Goal: Navigation & Orientation: Find specific page/section

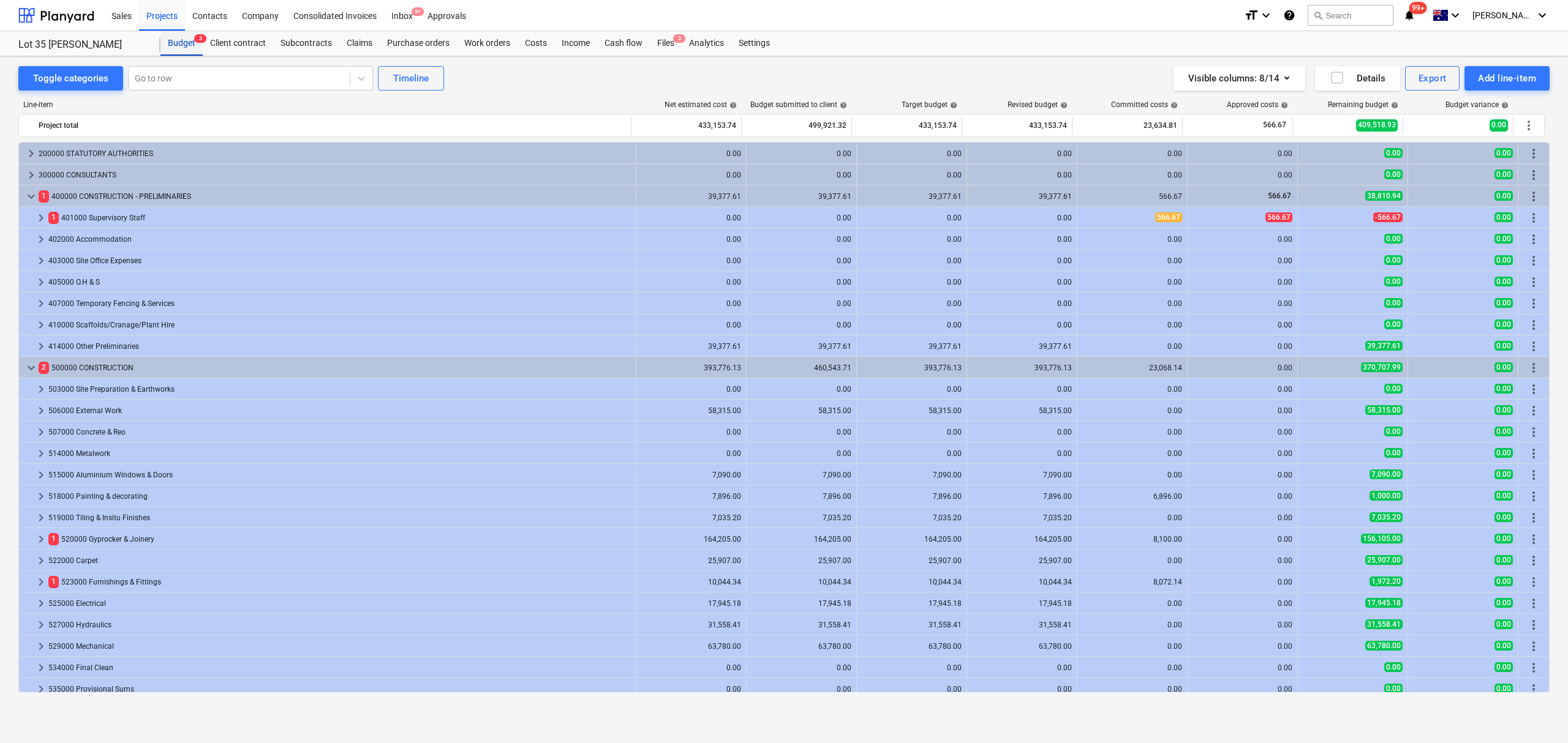
click at [173, 44] on div "Budget 3" at bounding box center [182, 44] width 42 height 24
click at [190, 47] on div "Budget 3" at bounding box center [182, 44] width 42 height 24
click at [340, 42] on div "Claims" at bounding box center [360, 44] width 41 height 24
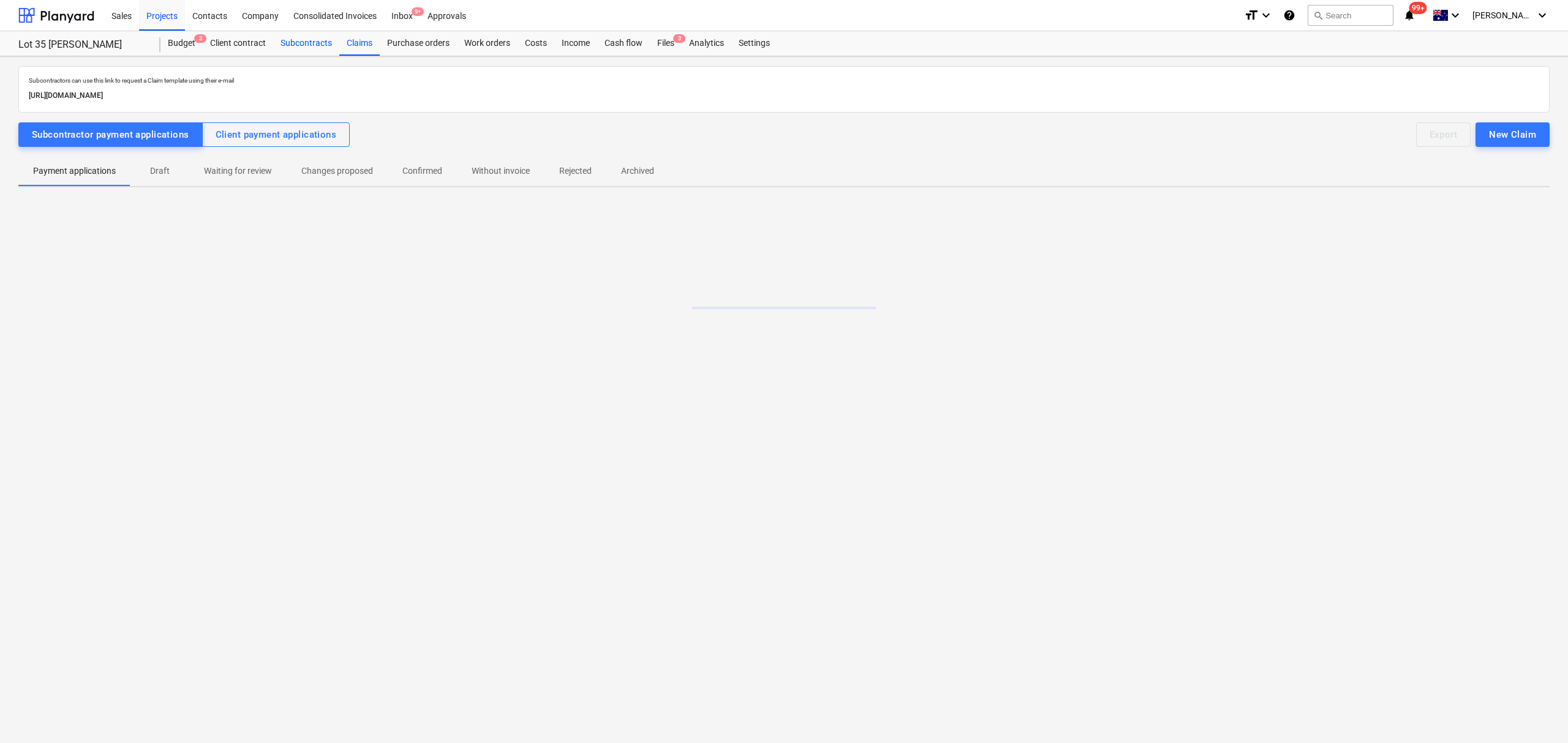
click at [325, 40] on div "Subcontracts" at bounding box center [306, 44] width 66 height 24
click at [331, 37] on div "Subcontracts" at bounding box center [306, 44] width 66 height 24
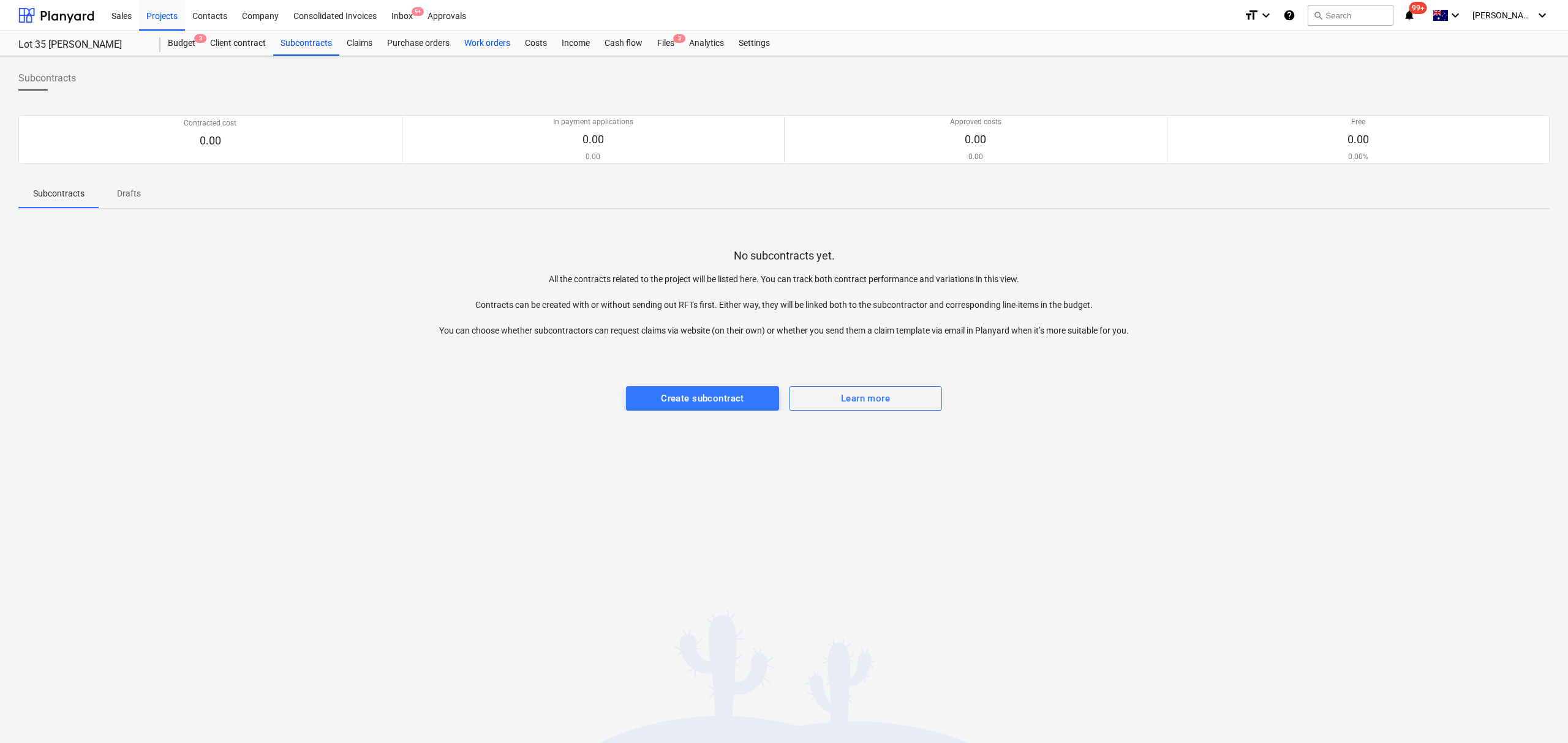
click at [500, 42] on div "Work orders" at bounding box center [488, 44] width 60 height 24
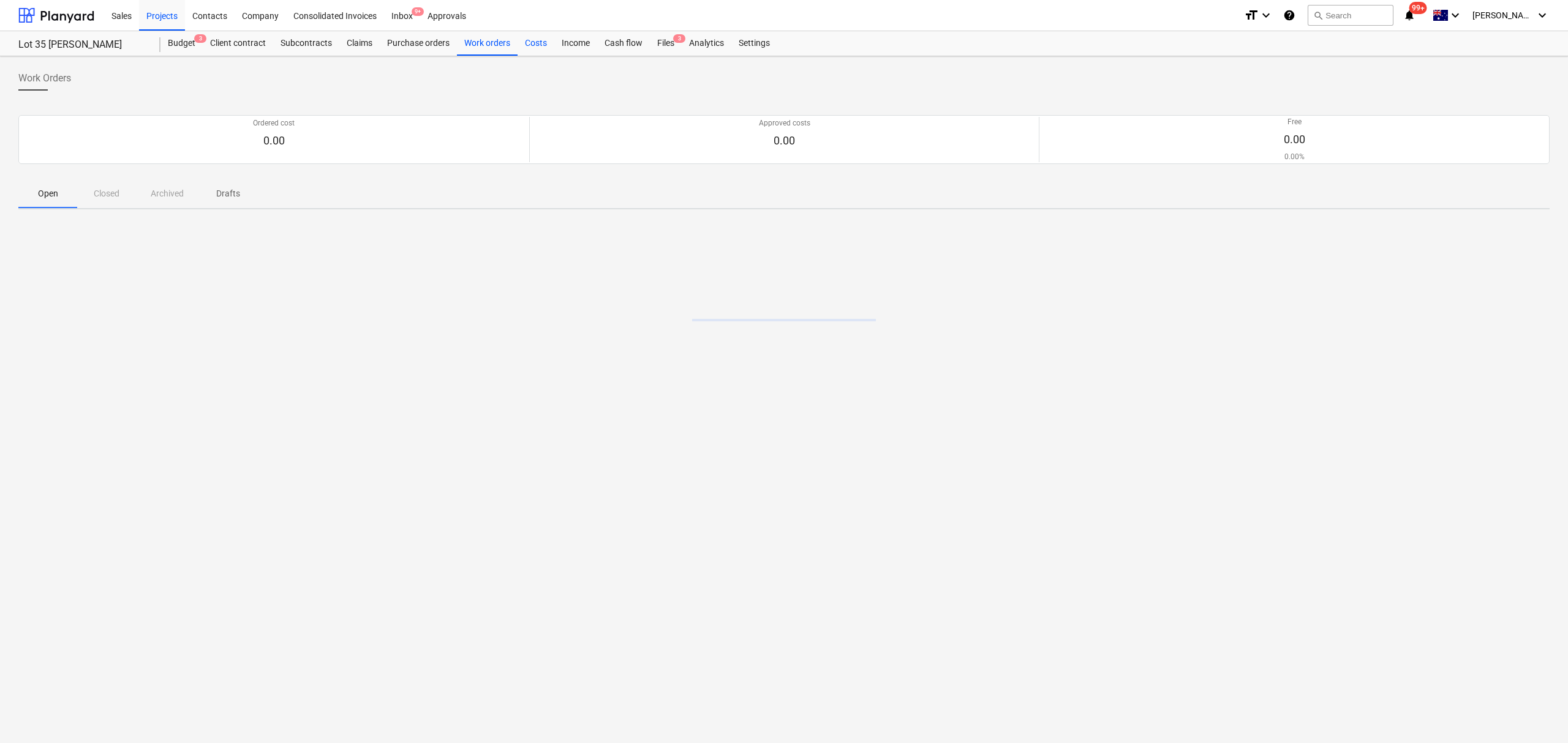
click at [547, 42] on div "Costs" at bounding box center [536, 44] width 37 height 24
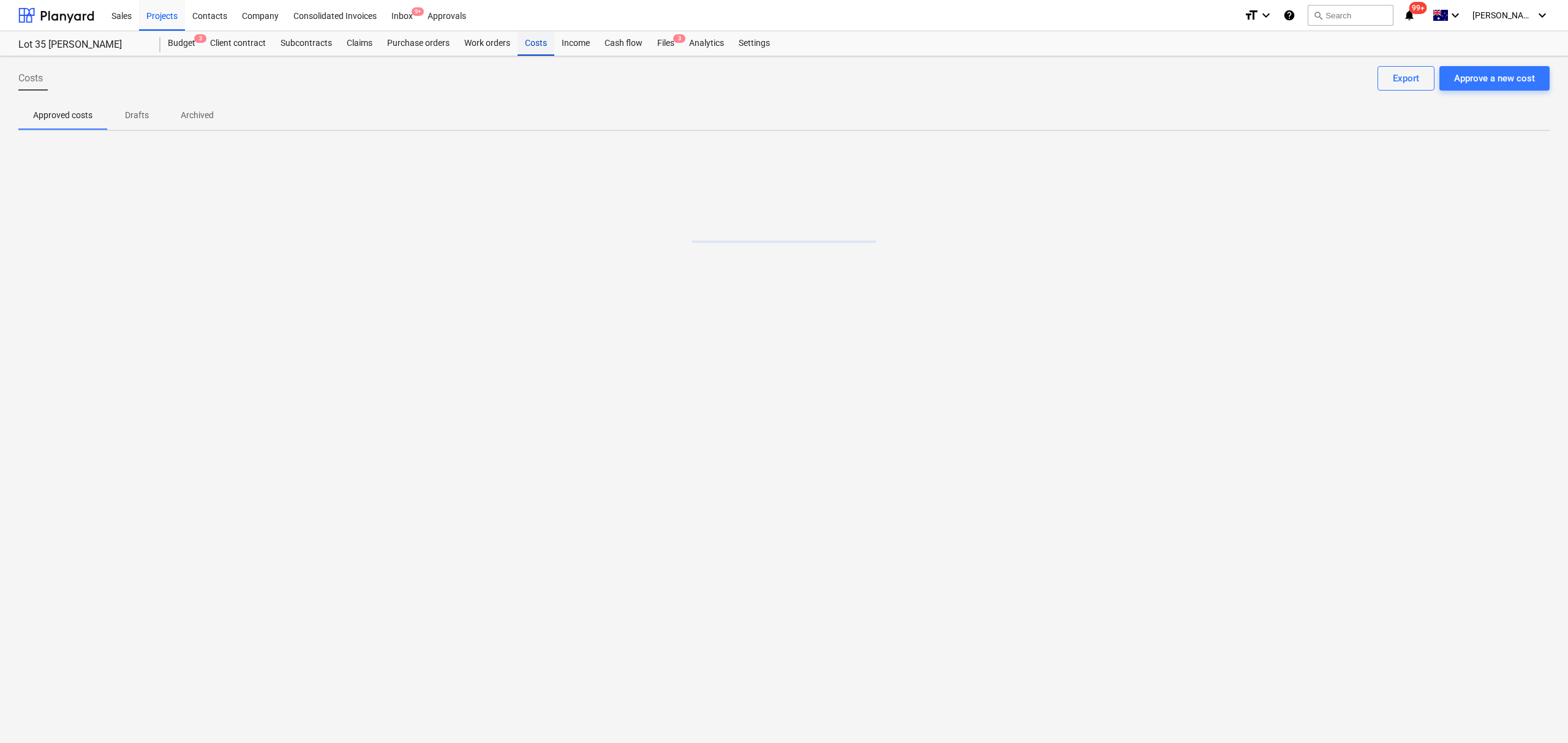
click at [547, 42] on div "Costs" at bounding box center [536, 44] width 37 height 24
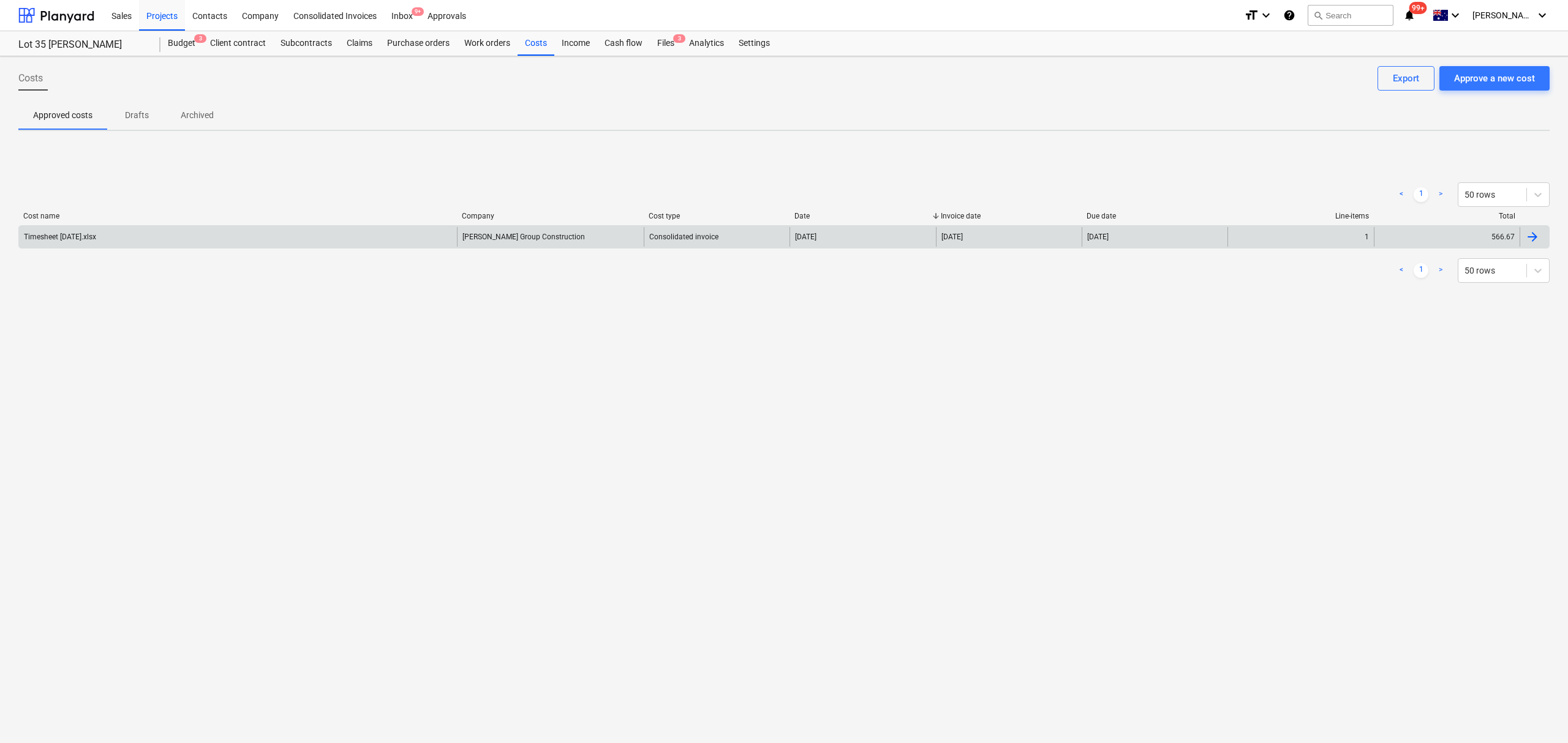
click at [280, 238] on div "Timesheet [DATE].xlsx" at bounding box center [238, 237] width 438 height 19
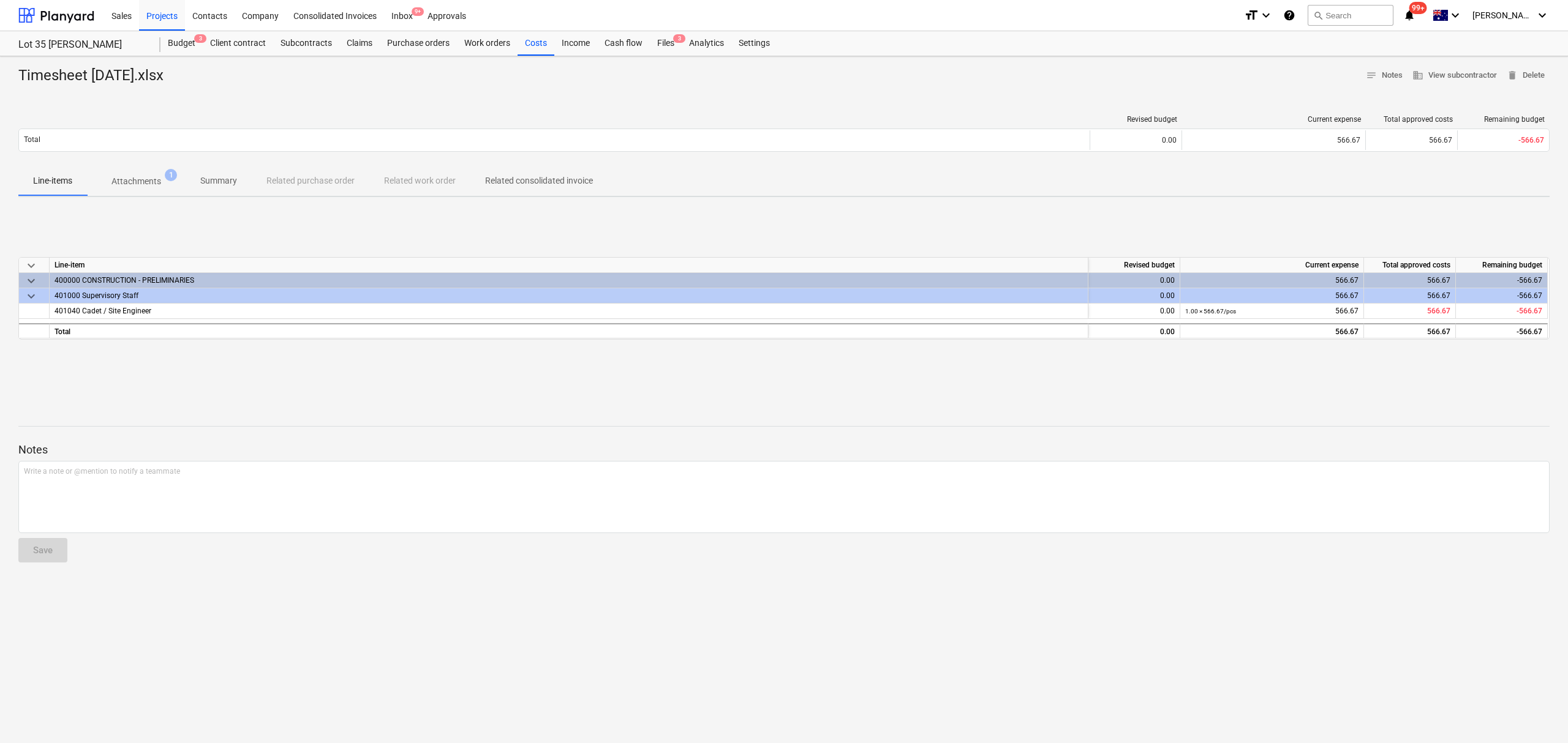
click at [376, 366] on div "keyboard_arrow_down Line-item Revised budget Current expense Total approved cos…" at bounding box center [784, 299] width 1531 height 184
click at [148, 182] on p "Attachments" at bounding box center [136, 181] width 50 height 13
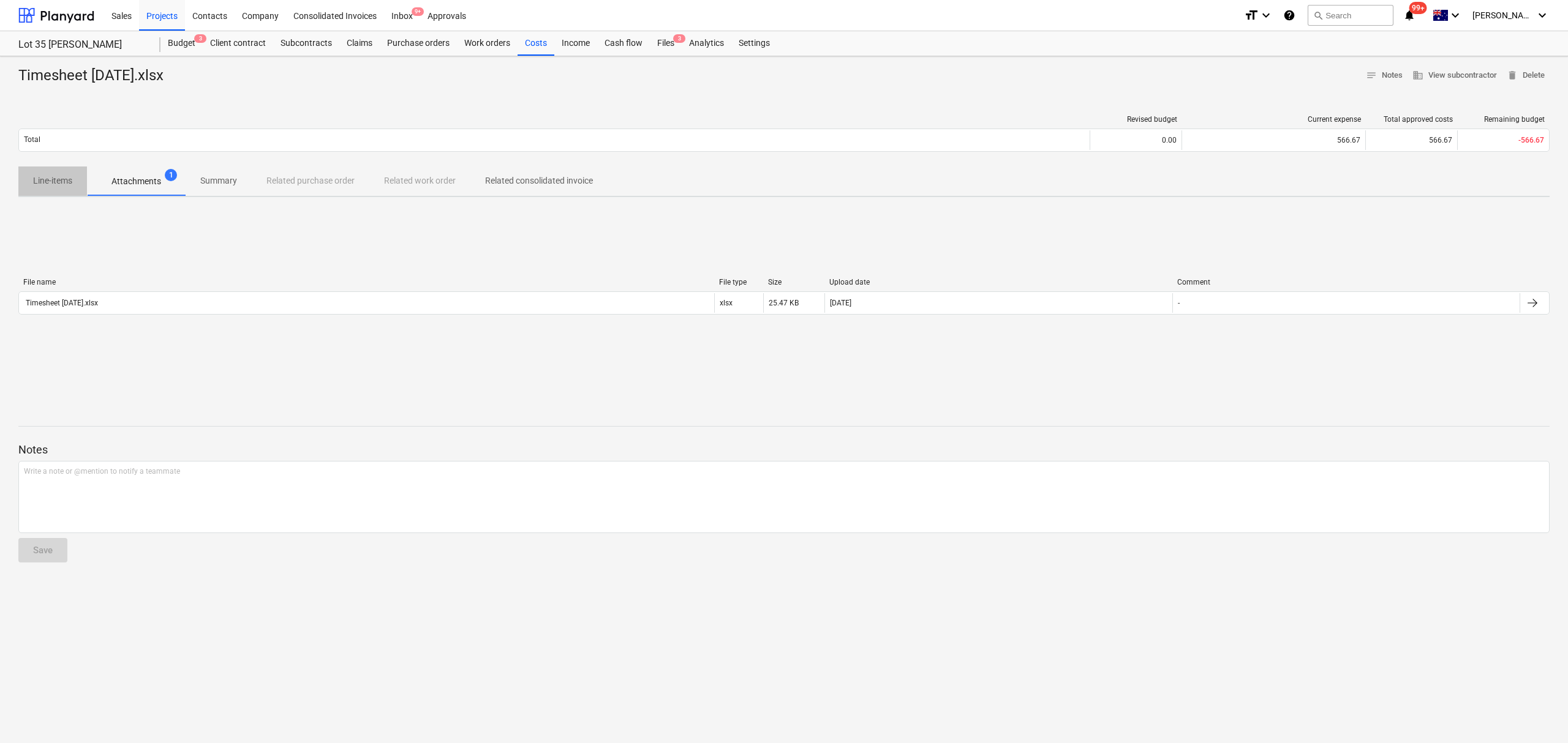
click at [80, 185] on span "Line-items" at bounding box center [53, 181] width 69 height 20
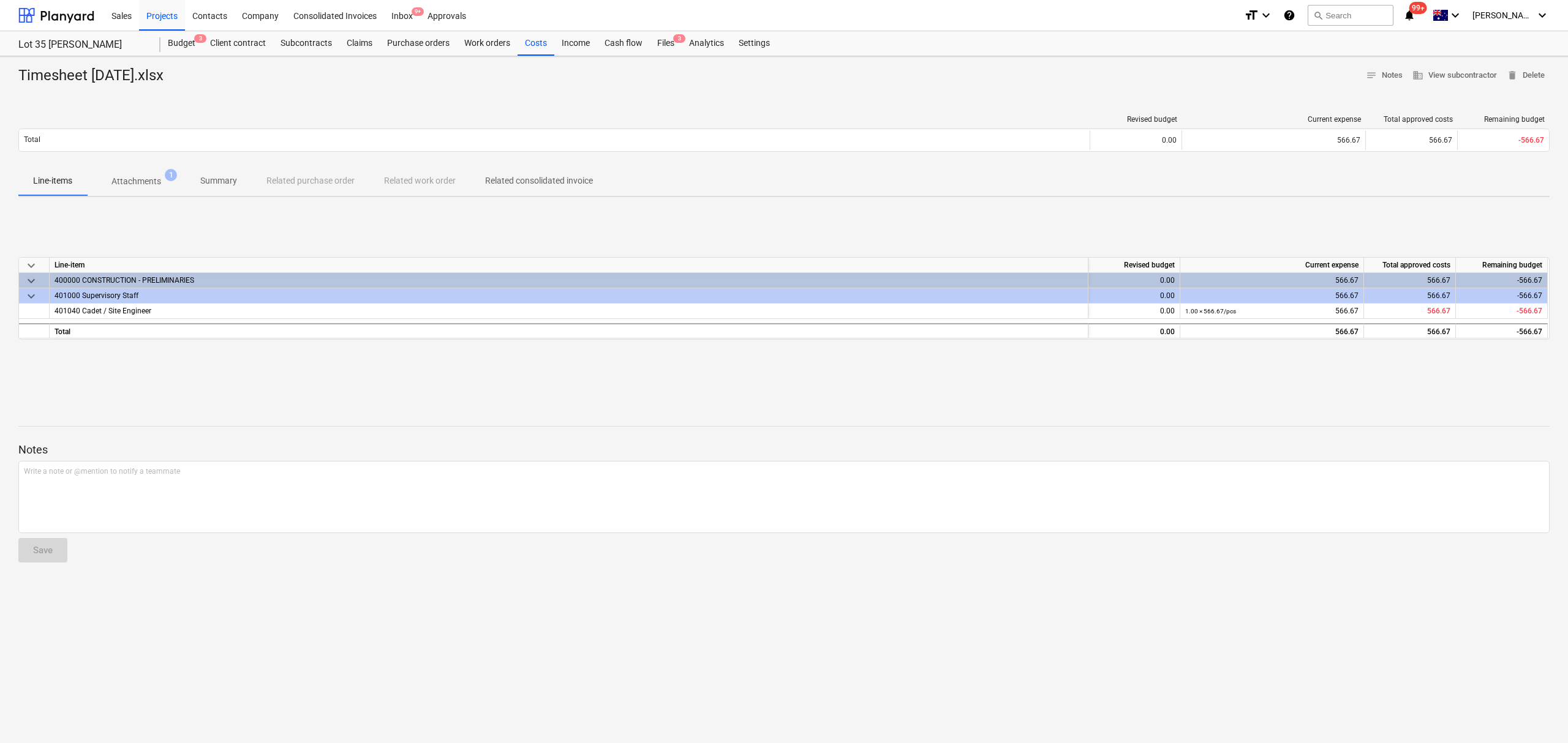
click at [123, 195] on button "Attachments 1" at bounding box center [136, 181] width 98 height 30
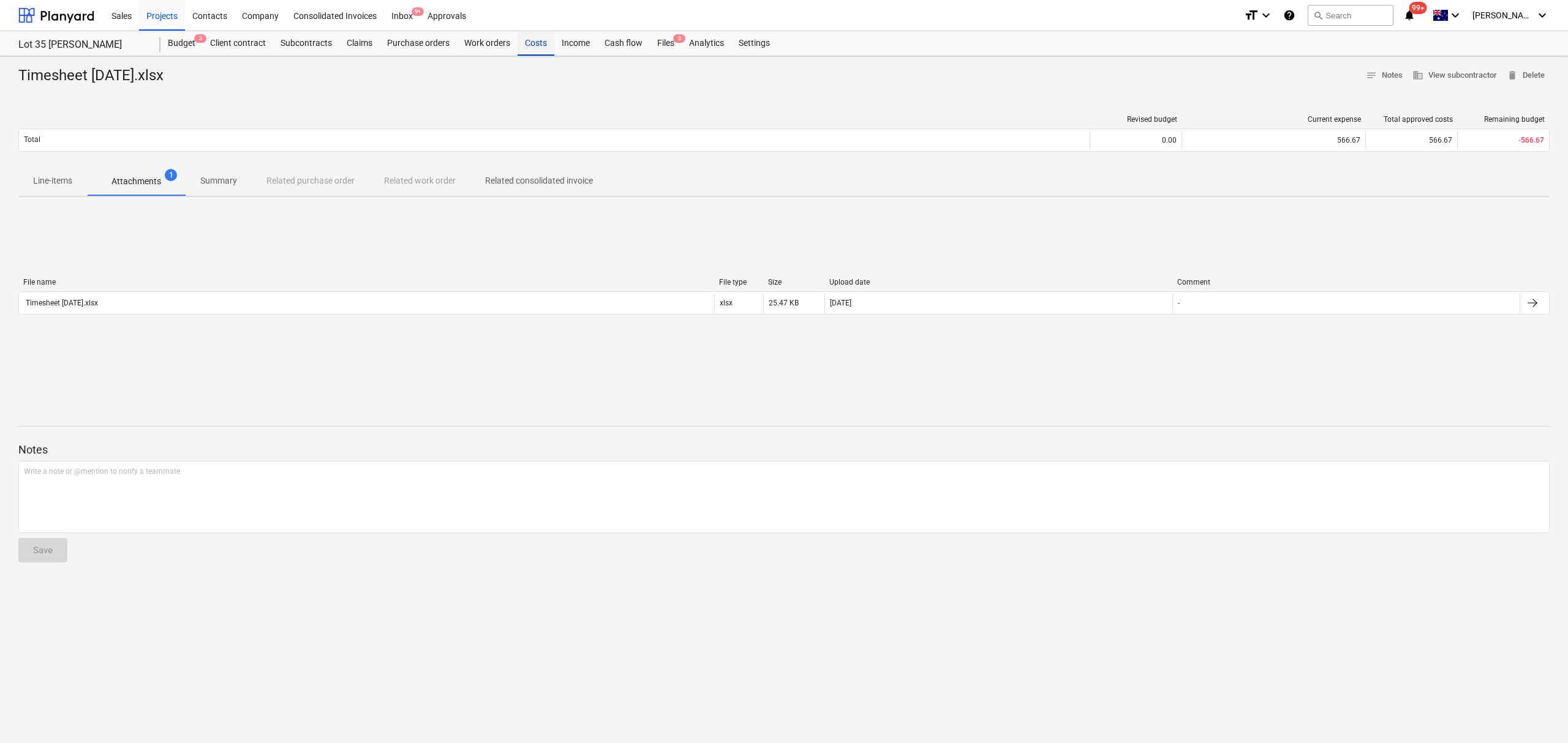
click at [534, 43] on div "Costs" at bounding box center [536, 44] width 37 height 24
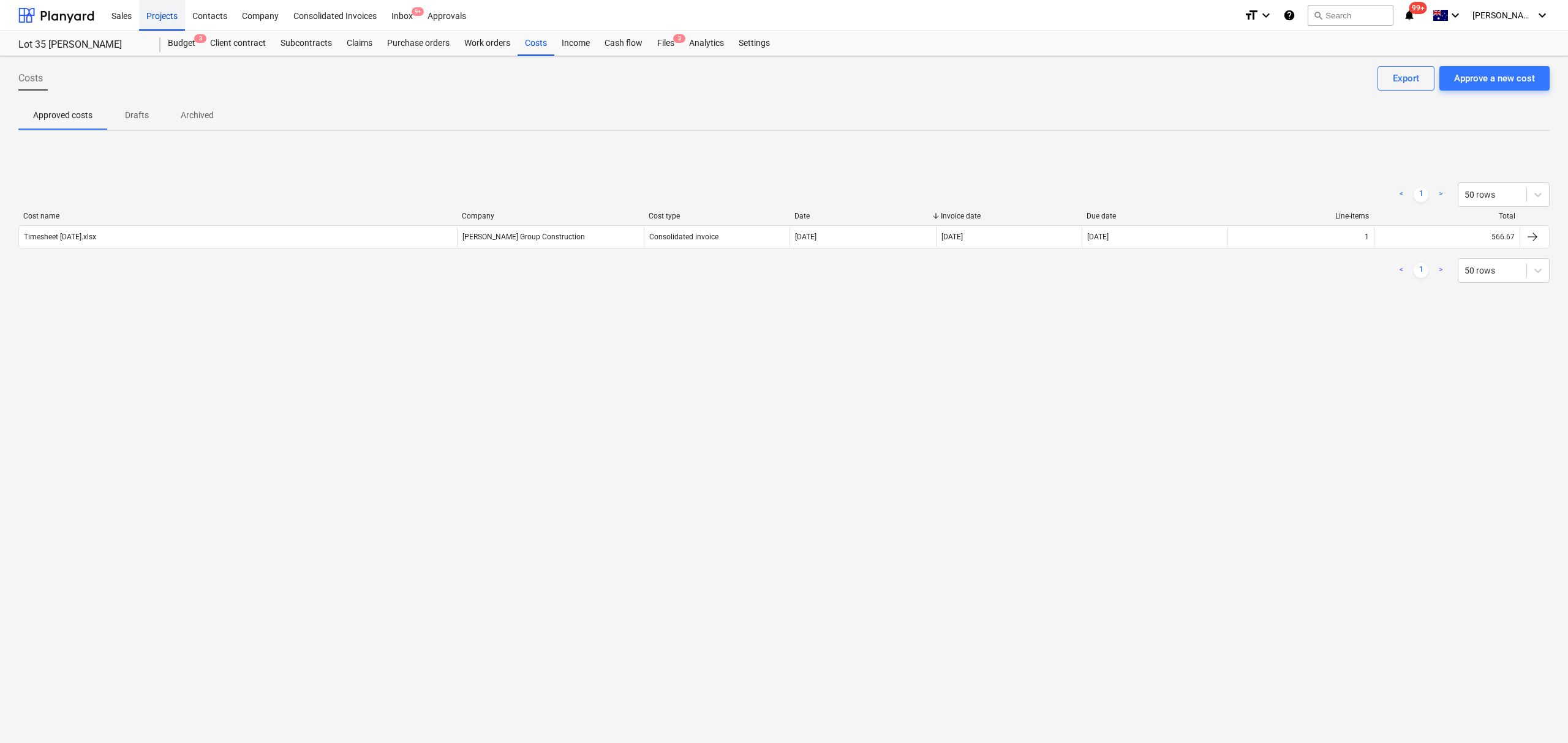
click at [158, 22] on div "Projects" at bounding box center [161, 15] width 46 height 31
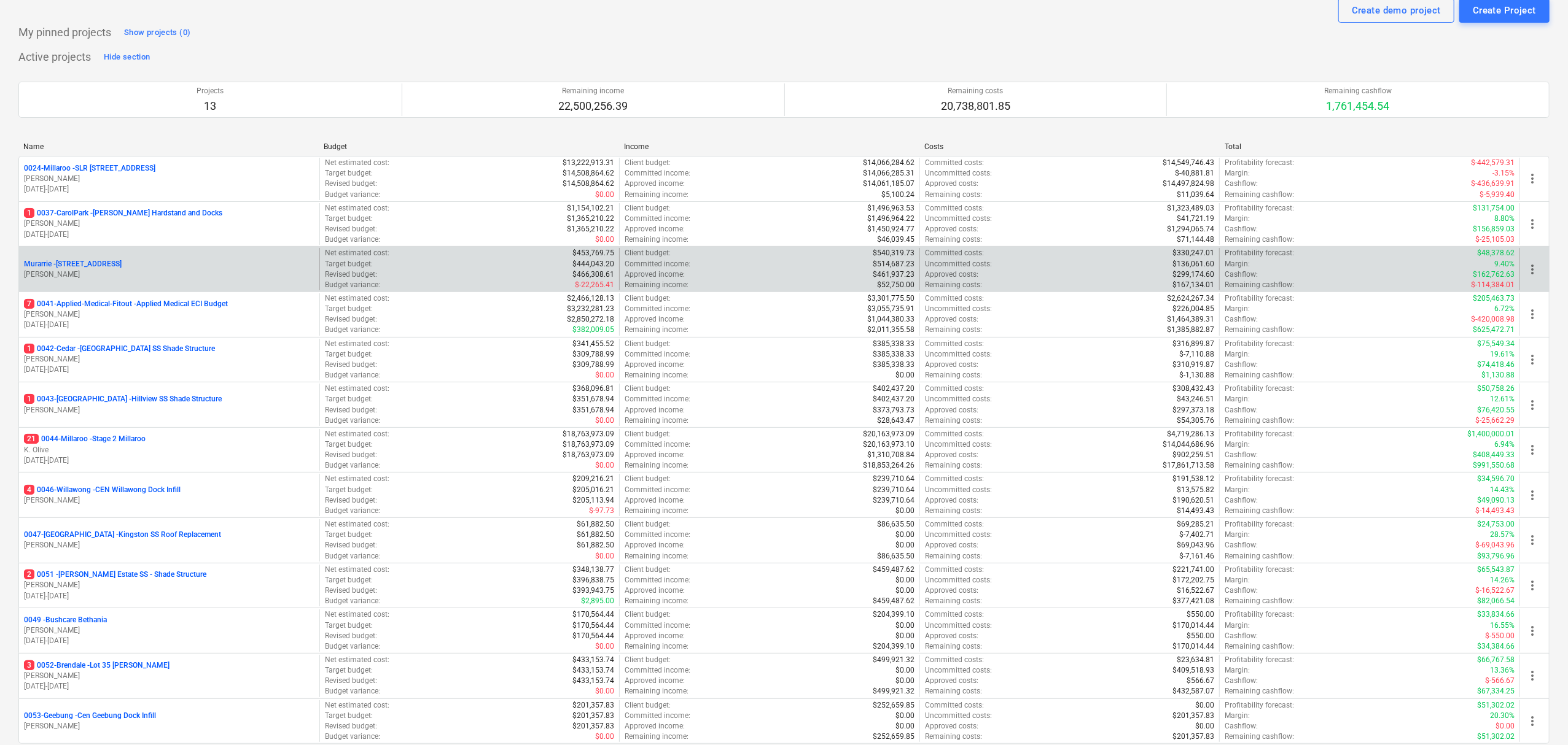
scroll to position [82, 0]
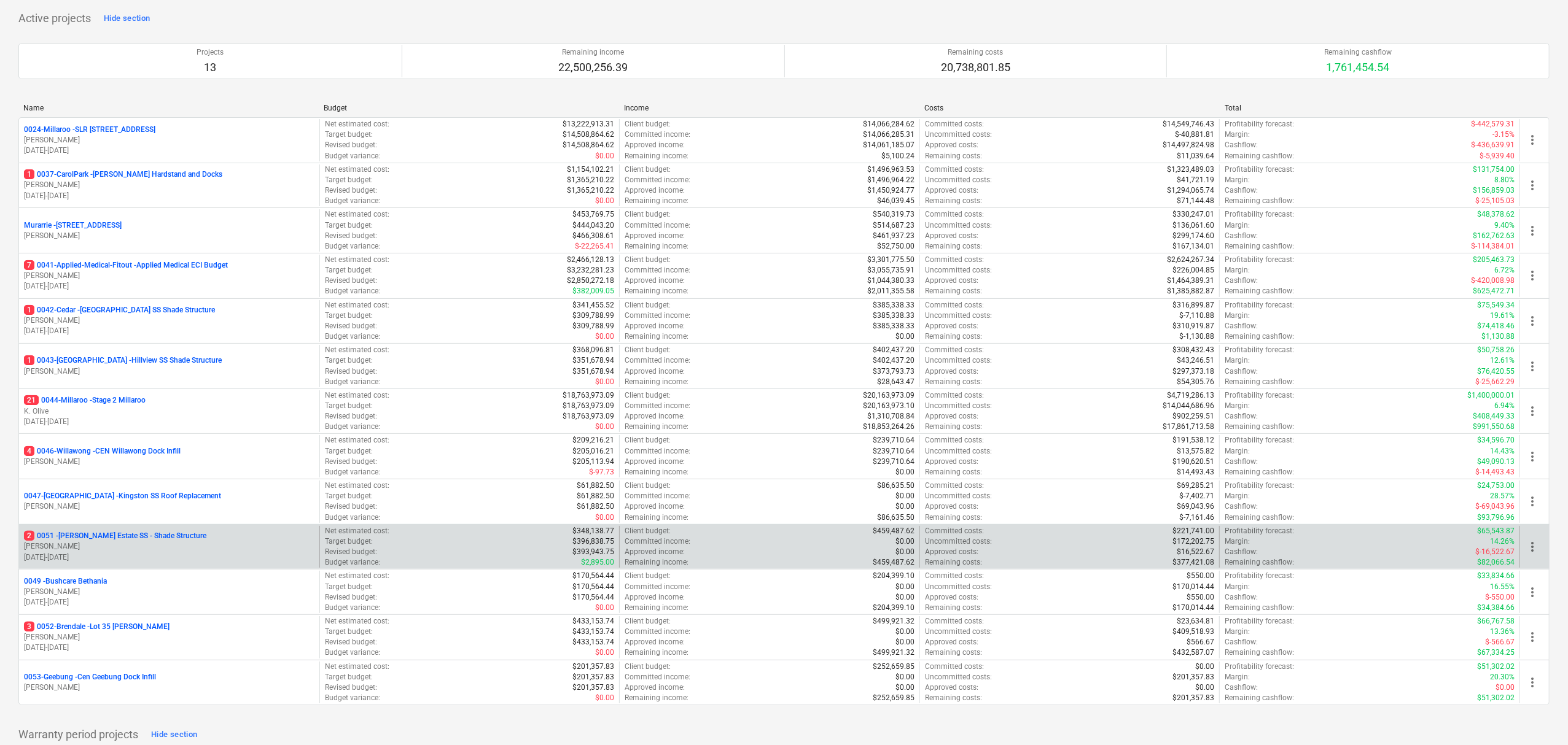
click at [150, 534] on p "2 0051 - [PERSON_NAME] Estate SS - Shade Structure" at bounding box center [115, 536] width 182 height 10
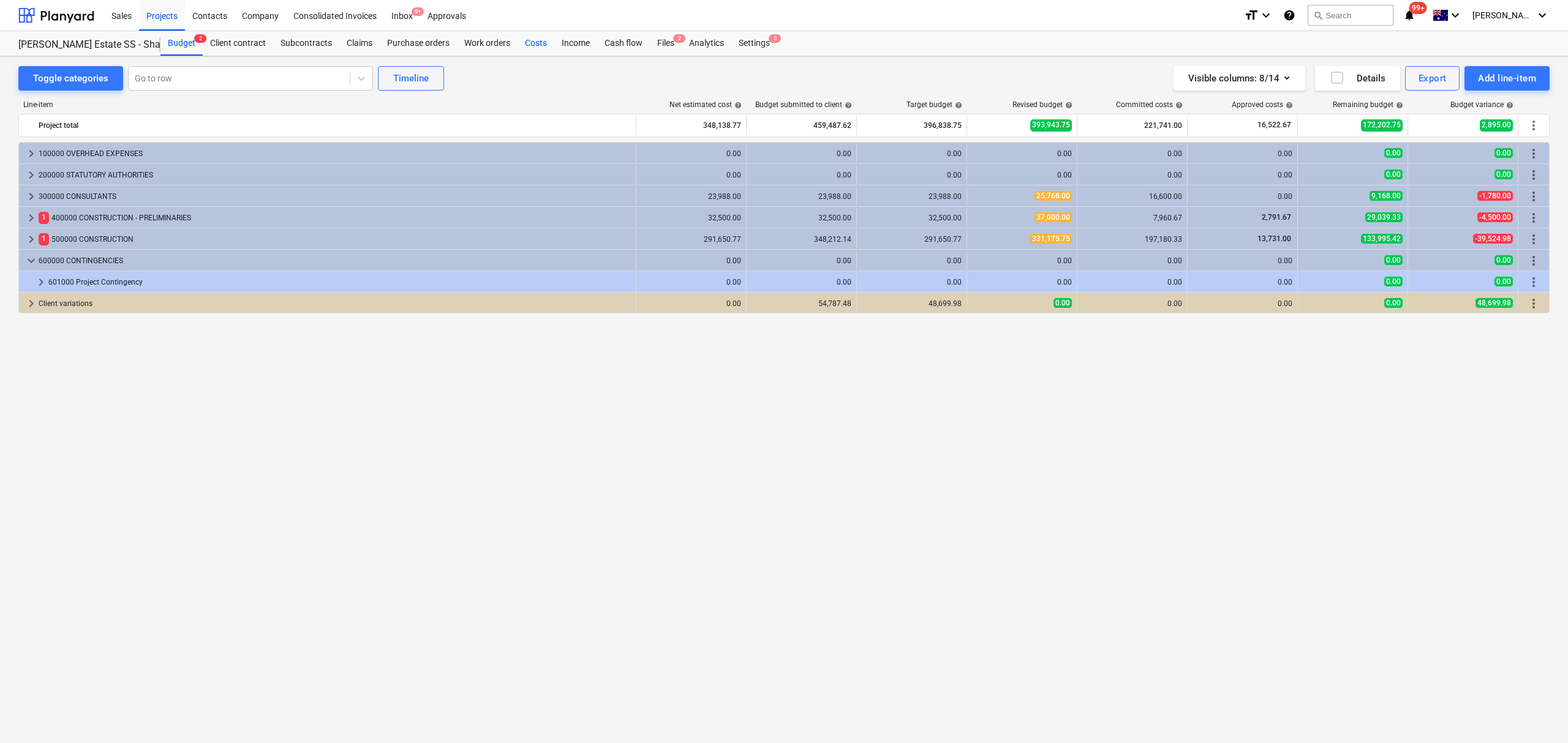
click at [521, 42] on div "Costs" at bounding box center [536, 44] width 37 height 24
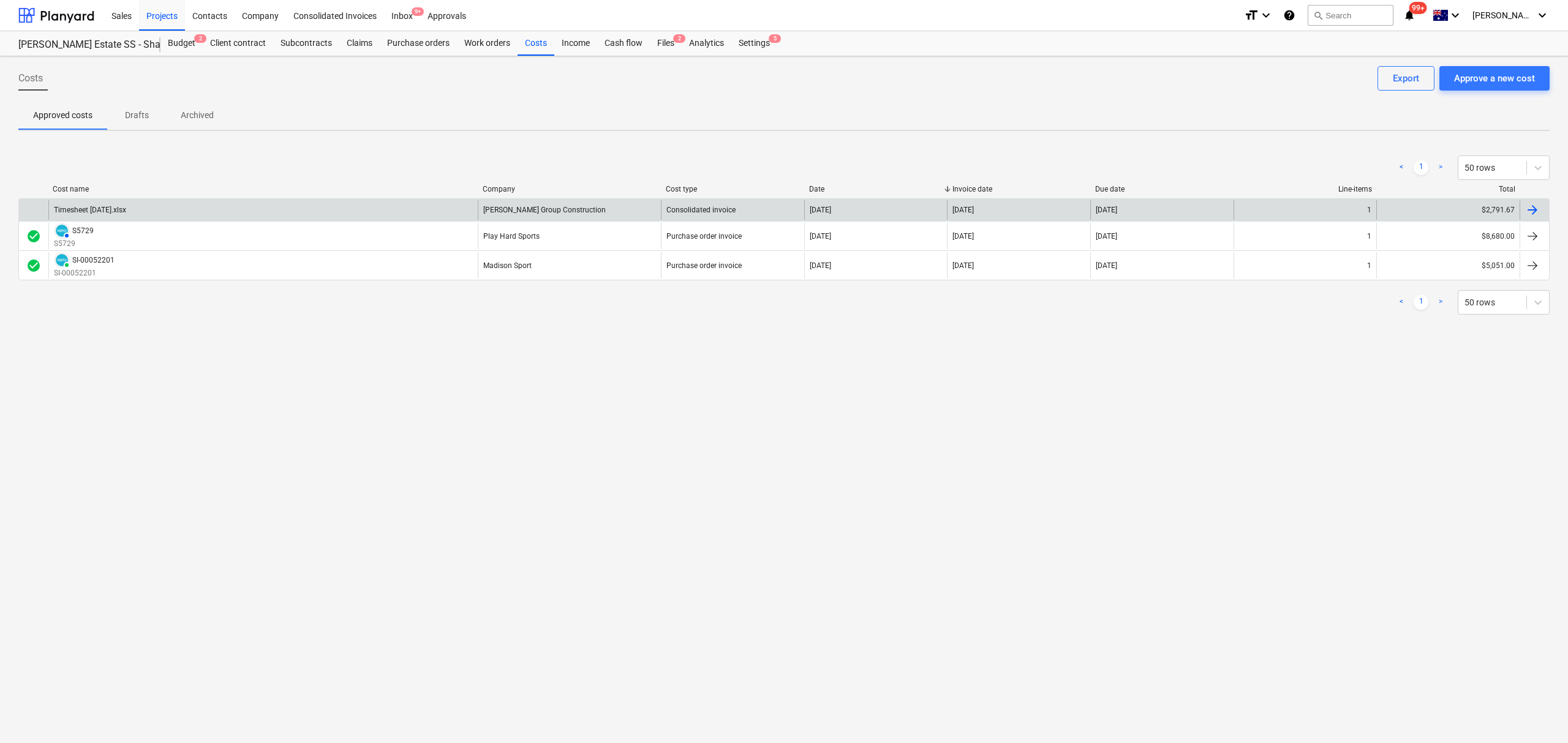
click at [344, 209] on div "Timesheet [DATE].xlsx" at bounding box center [263, 210] width 430 height 19
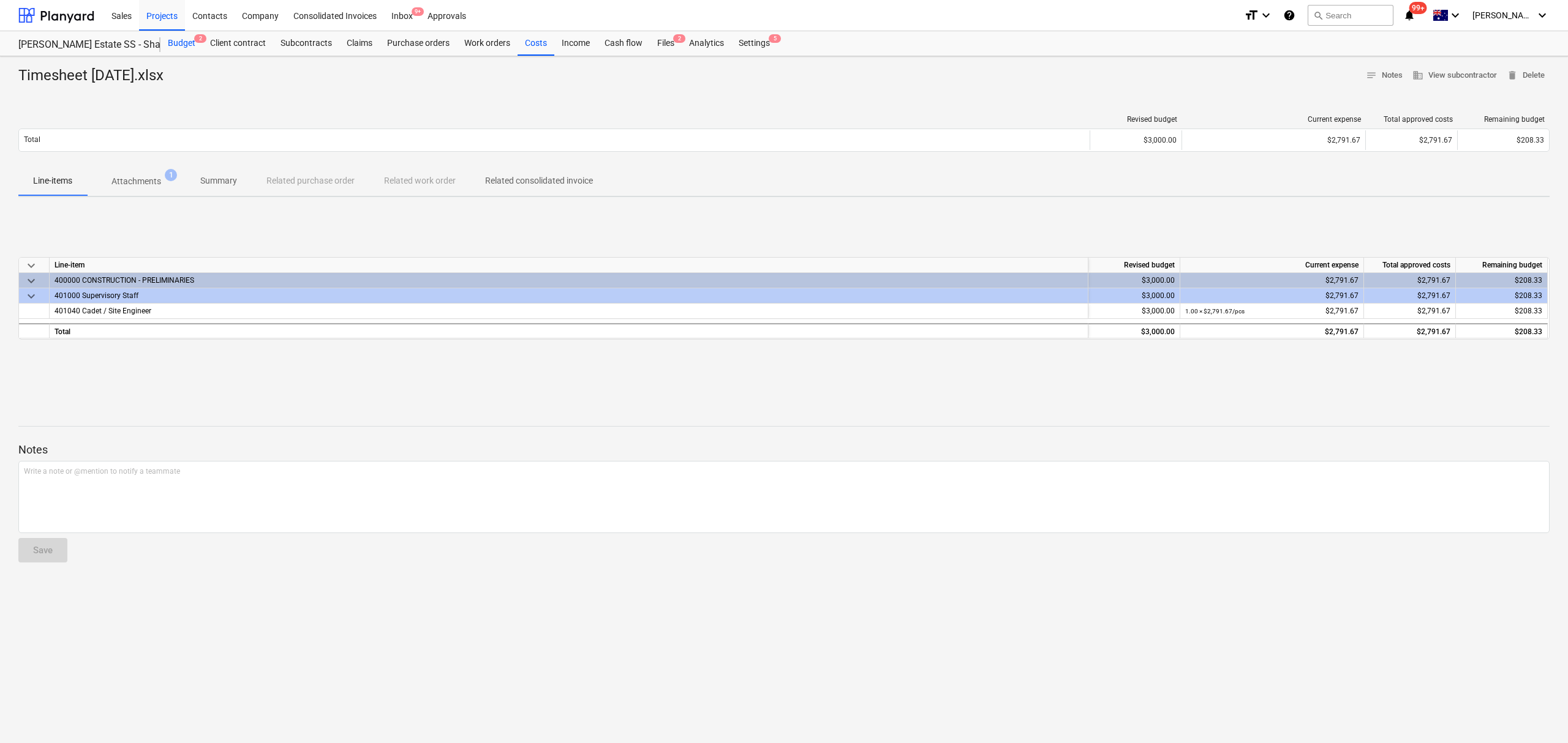
click at [176, 52] on div "Budget 2" at bounding box center [182, 44] width 42 height 24
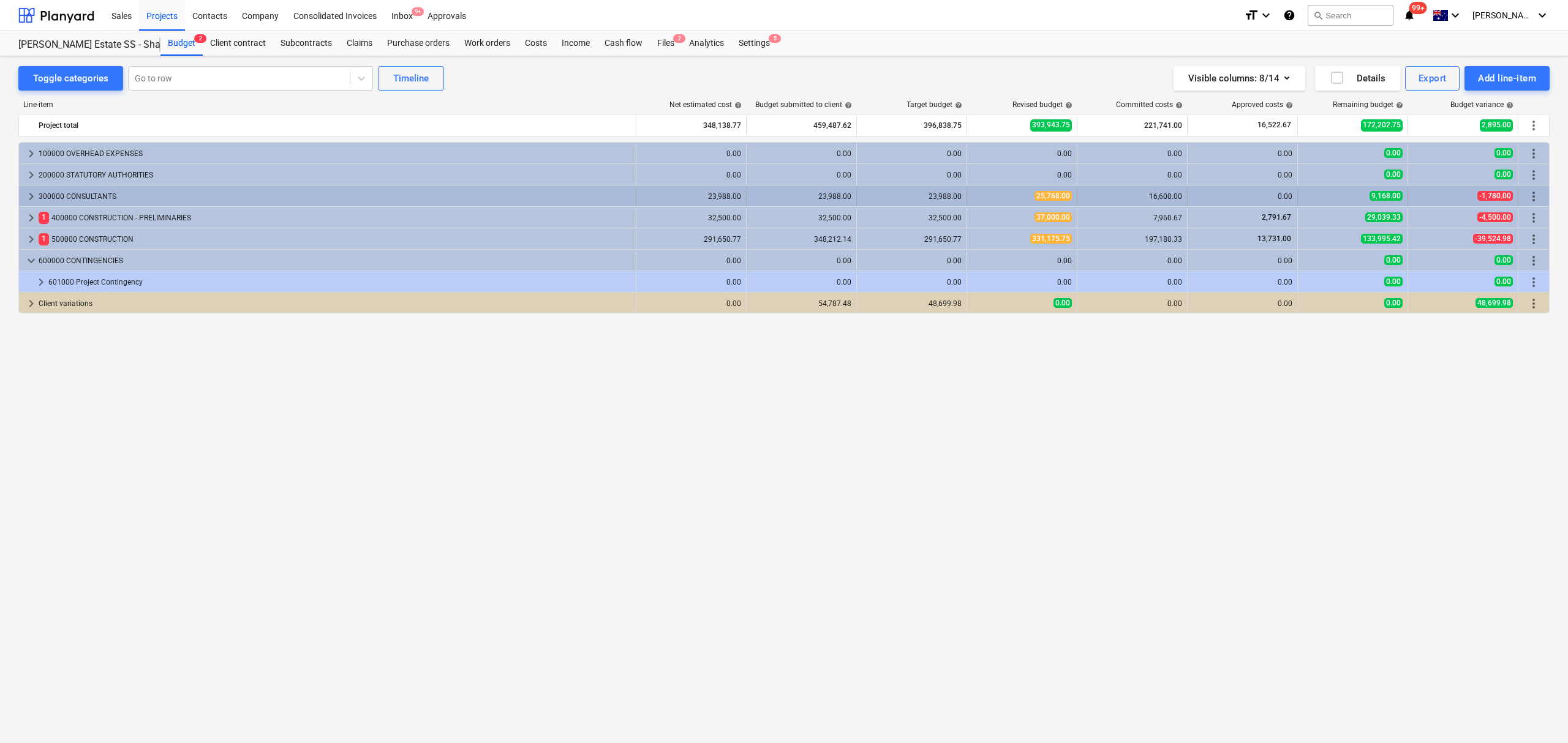
click at [30, 189] on div "keyboard_arrow_right" at bounding box center [31, 196] width 15 height 19
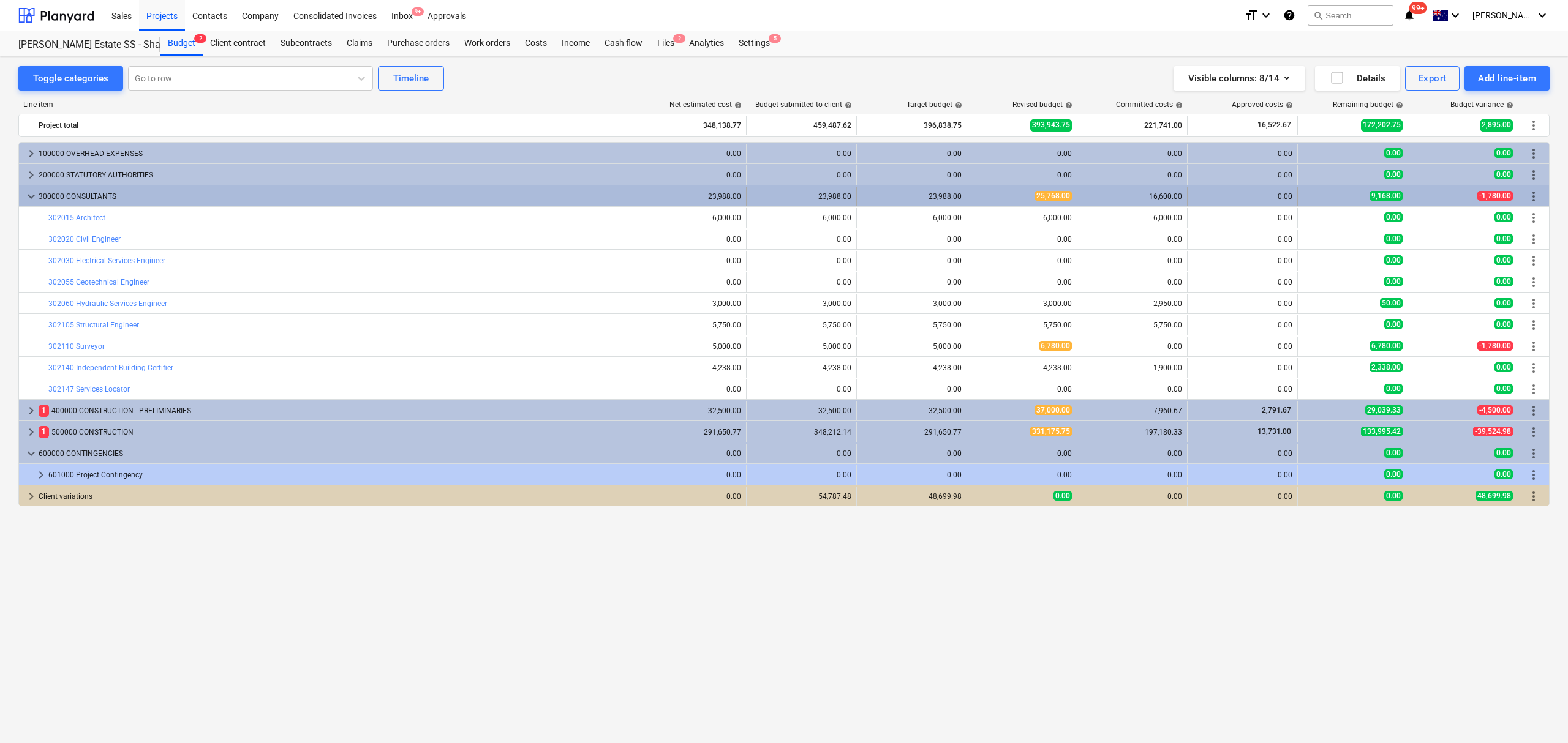
click at [30, 195] on span "keyboard_arrow_down" at bounding box center [31, 196] width 15 height 15
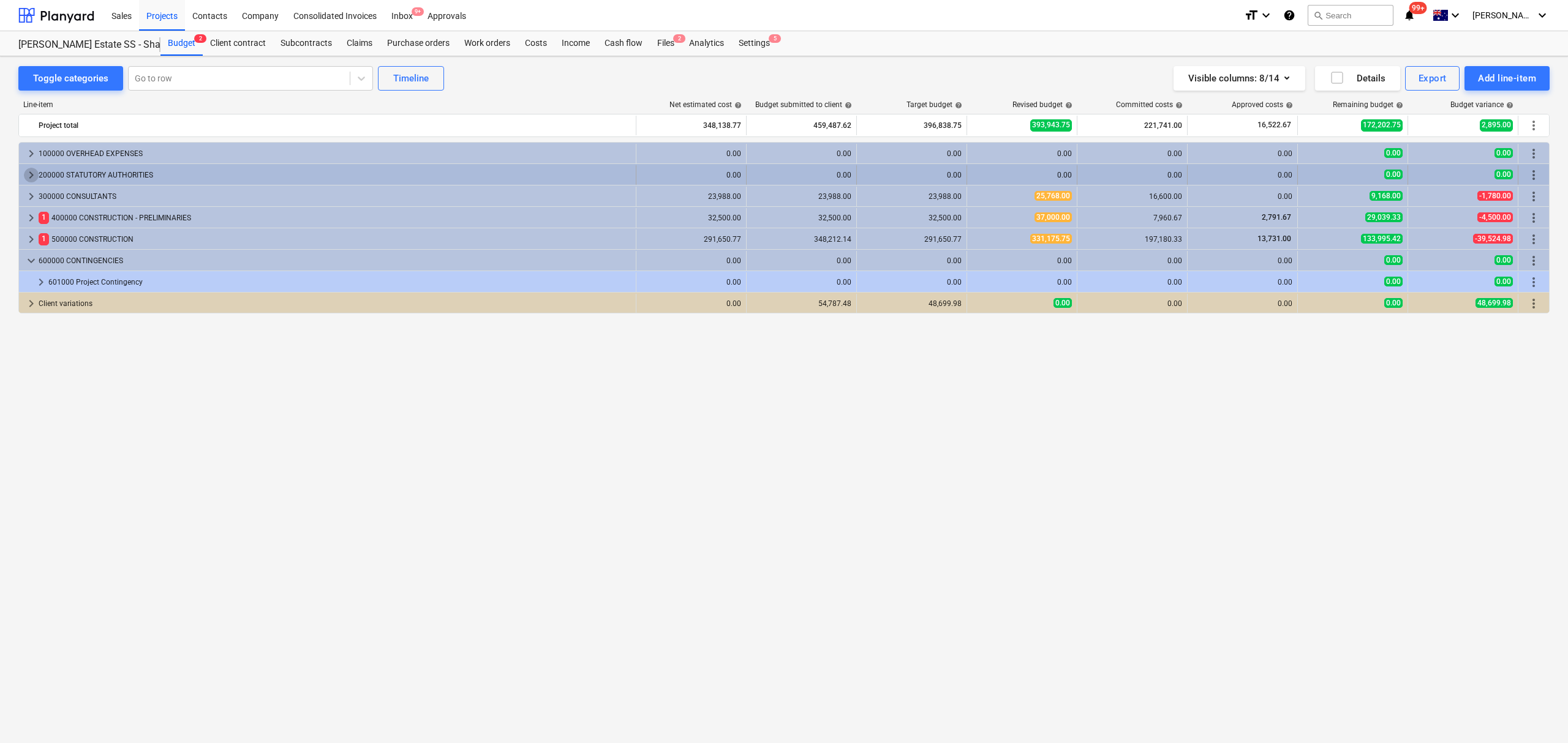
click at [32, 174] on span "keyboard_arrow_right" at bounding box center [31, 175] width 15 height 15
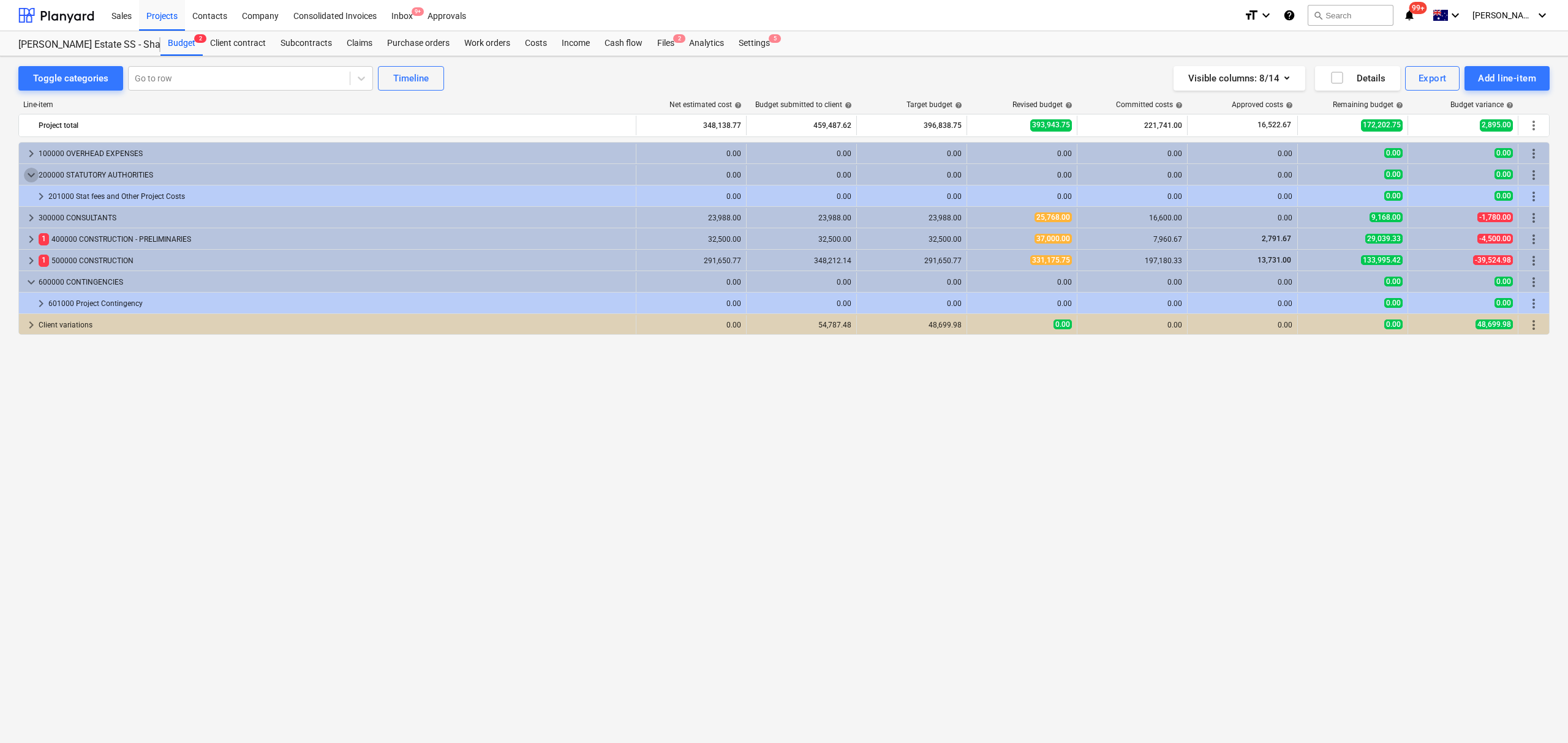
click at [32, 174] on span "keyboard_arrow_down" at bounding box center [31, 175] width 15 height 15
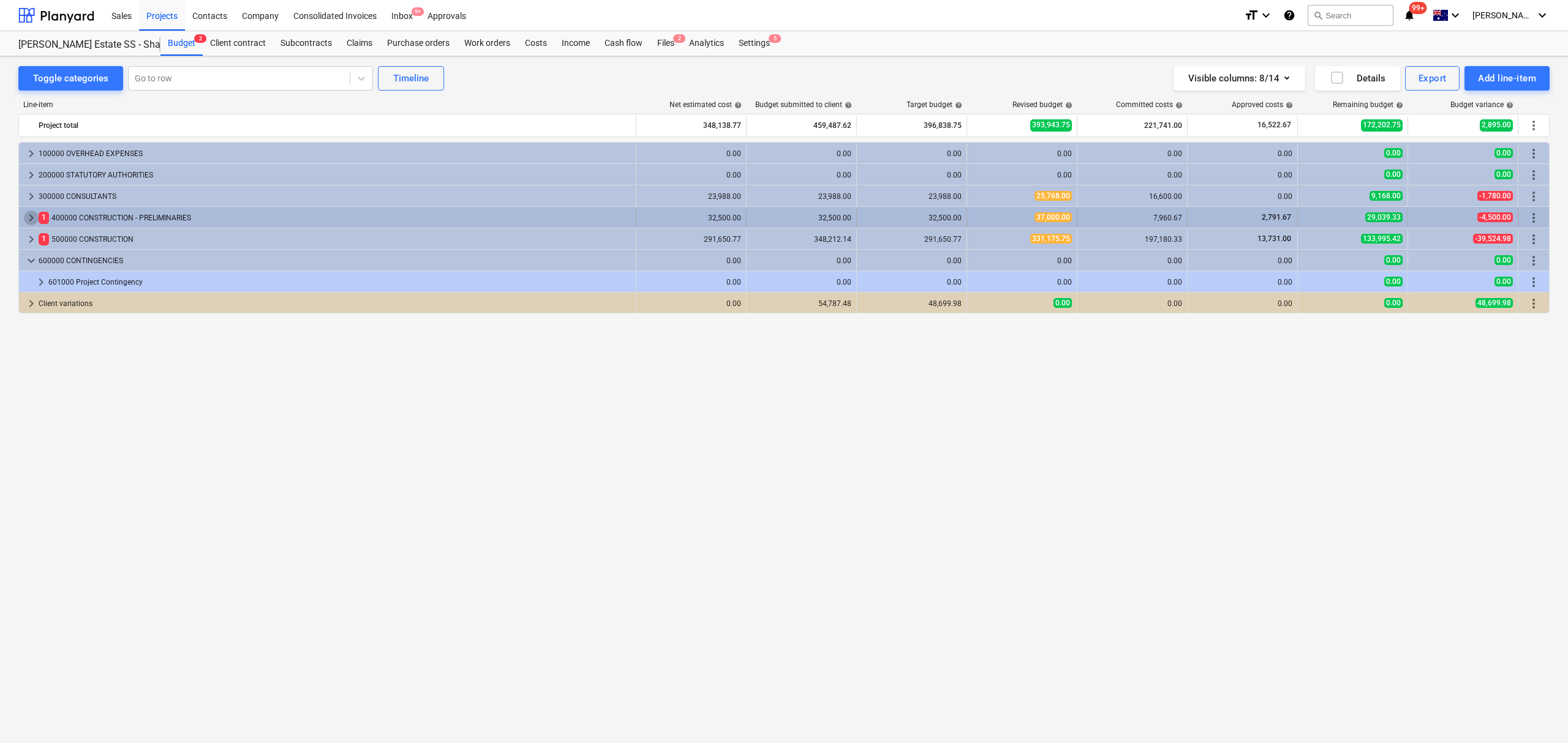
click at [32, 213] on span "keyboard_arrow_right" at bounding box center [31, 218] width 15 height 15
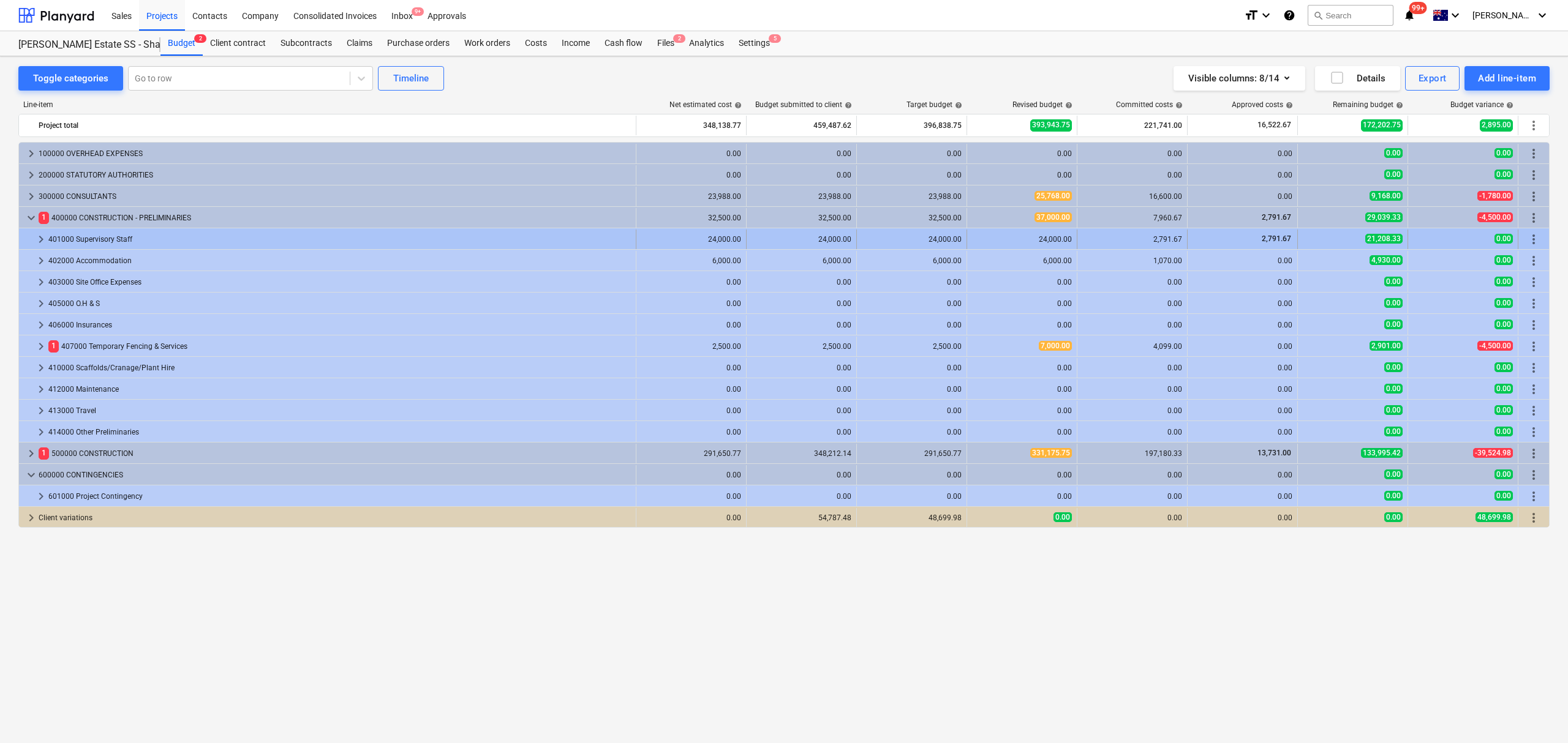
click at [32, 235] on div at bounding box center [28, 239] width 10 height 19
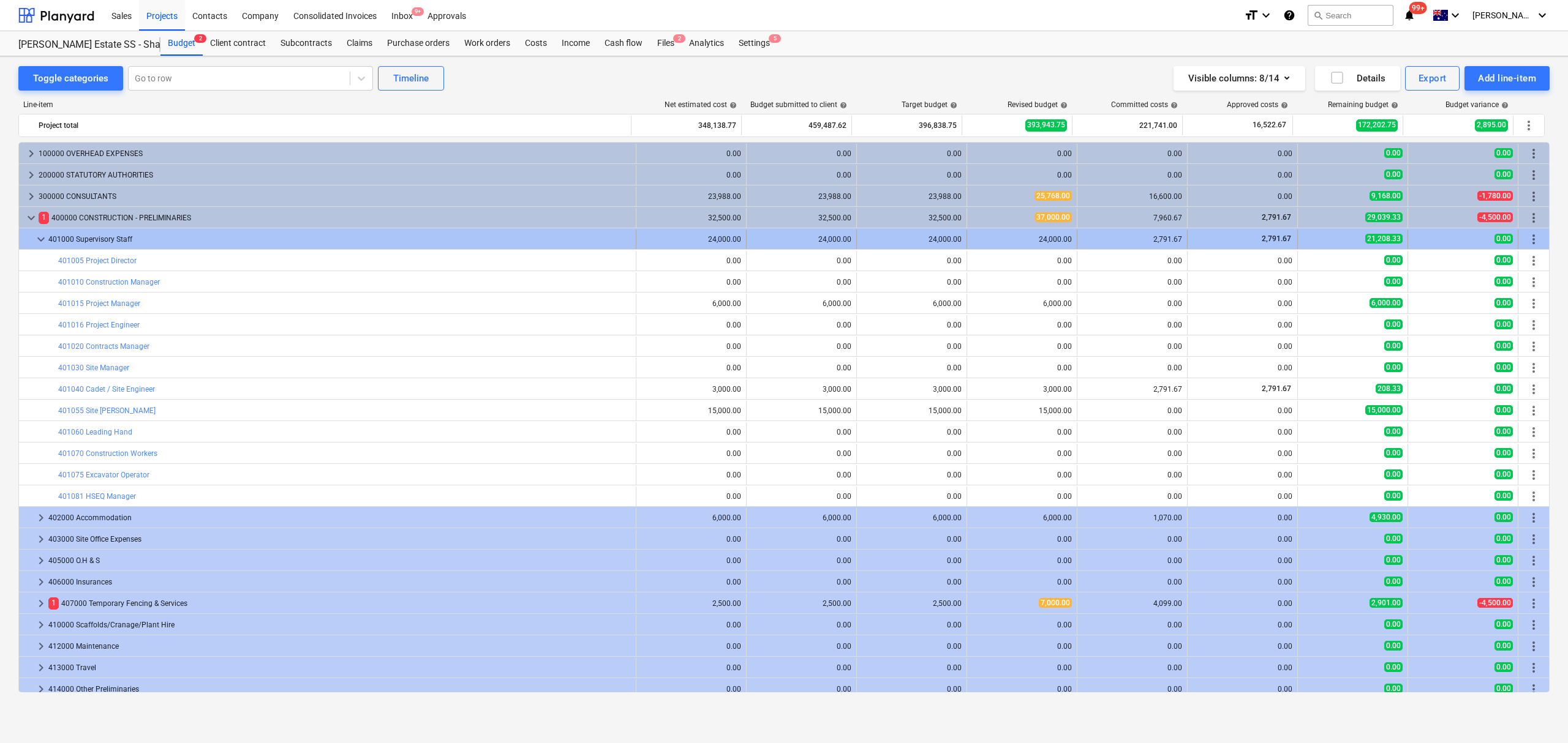
click at [41, 247] on span "keyboard_arrow_down" at bounding box center [41, 239] width 15 height 15
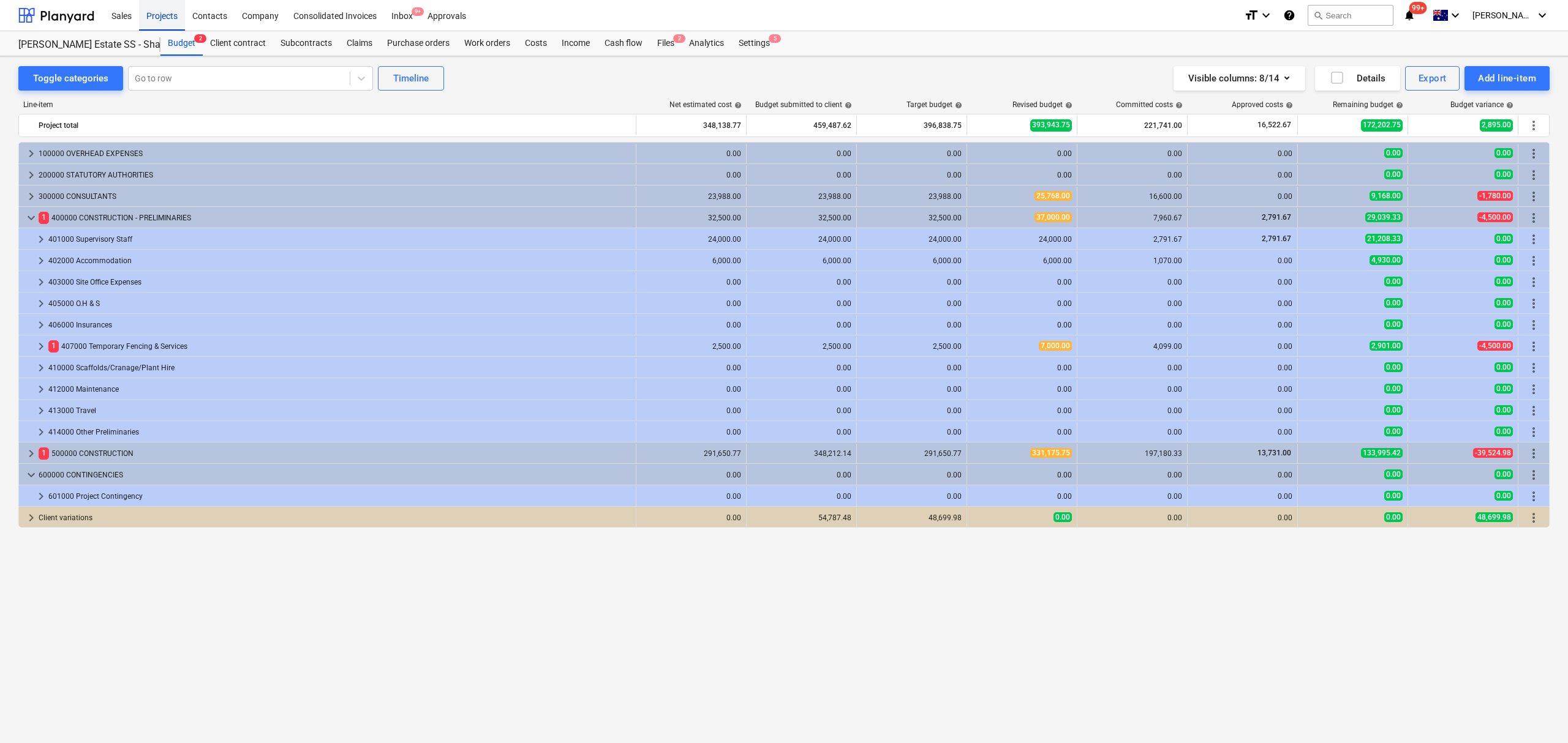
click at [168, 16] on div "Projects" at bounding box center [161, 15] width 46 height 31
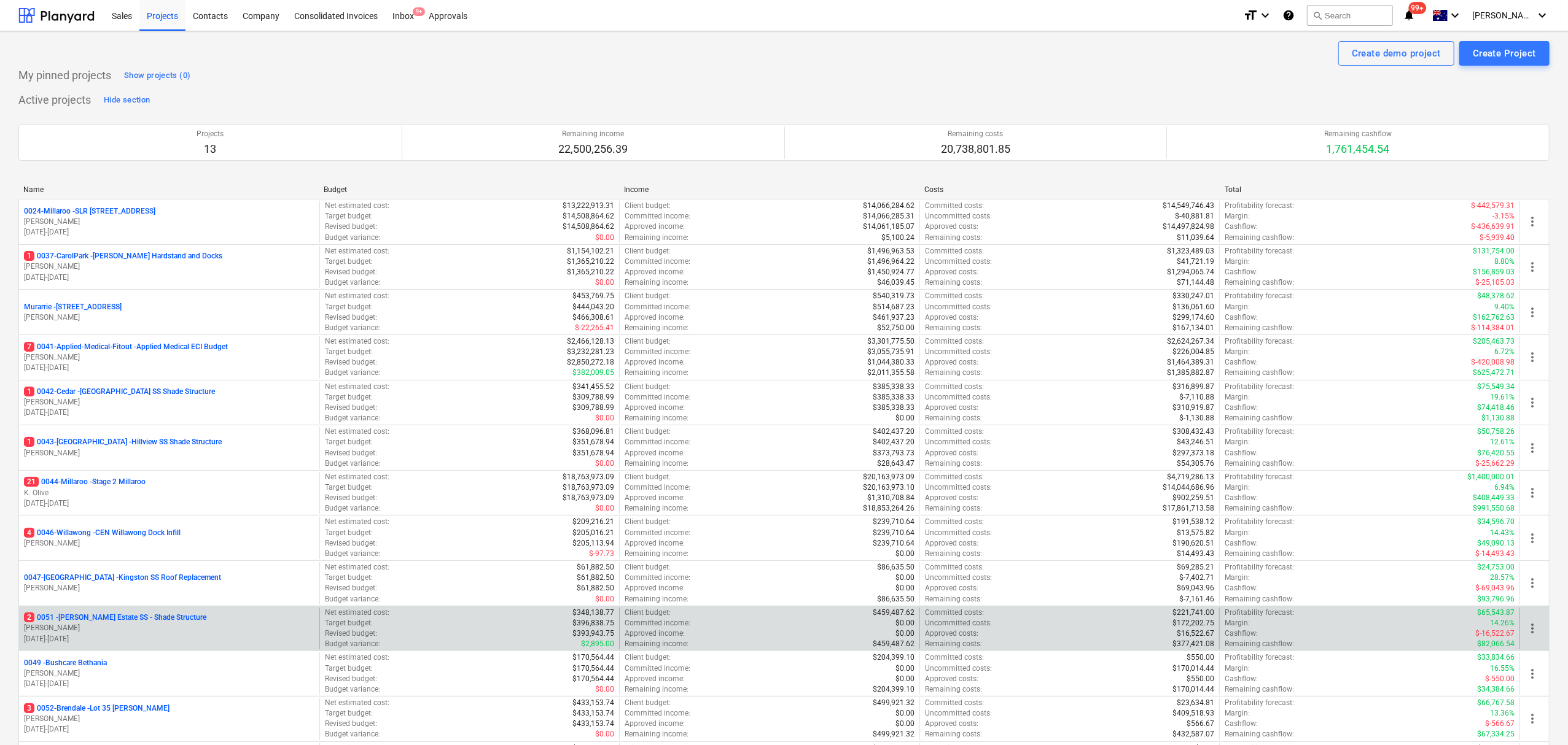
click at [101, 631] on p "[PERSON_NAME]" at bounding box center [169, 628] width 291 height 10
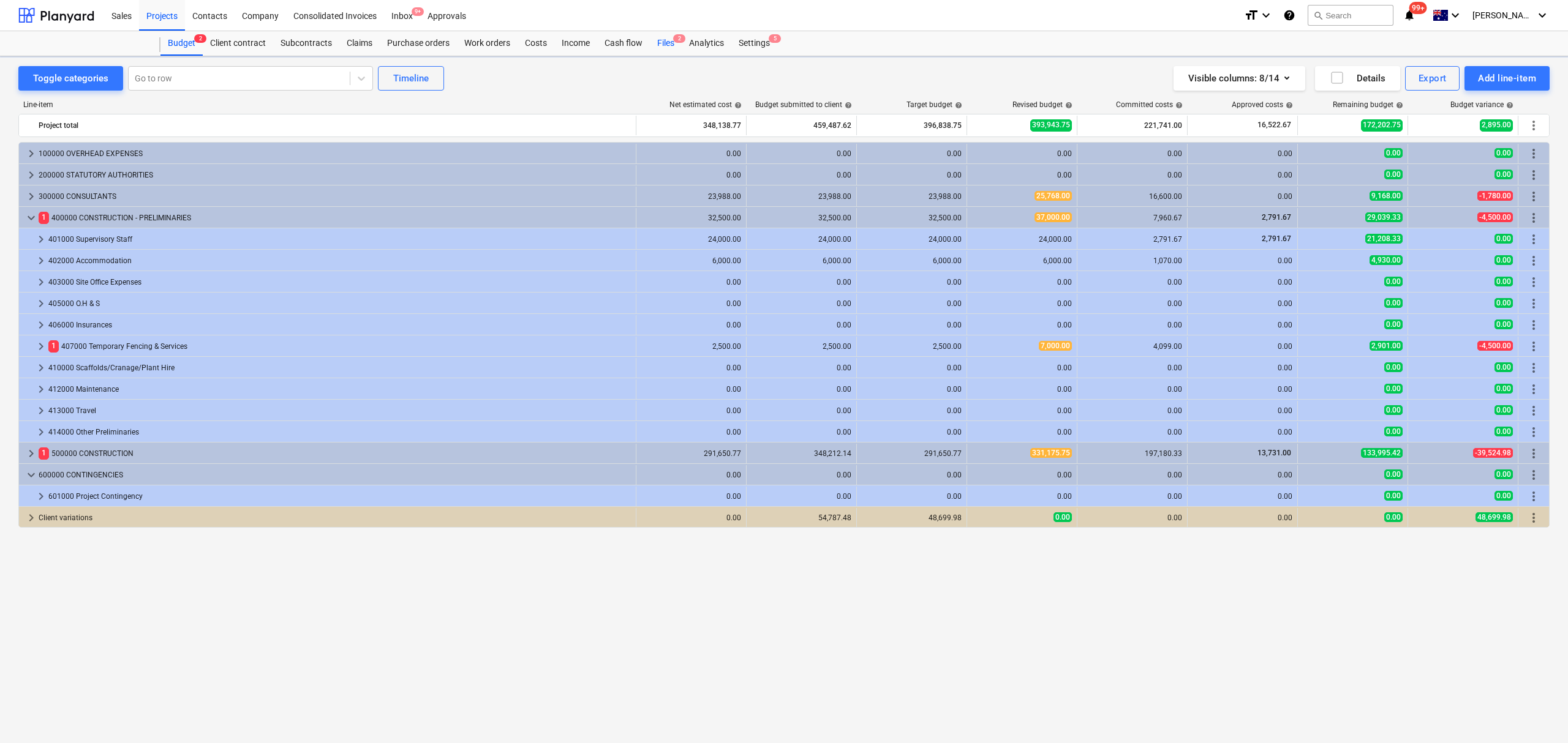
click at [662, 37] on div "Files 2" at bounding box center [666, 44] width 32 height 24
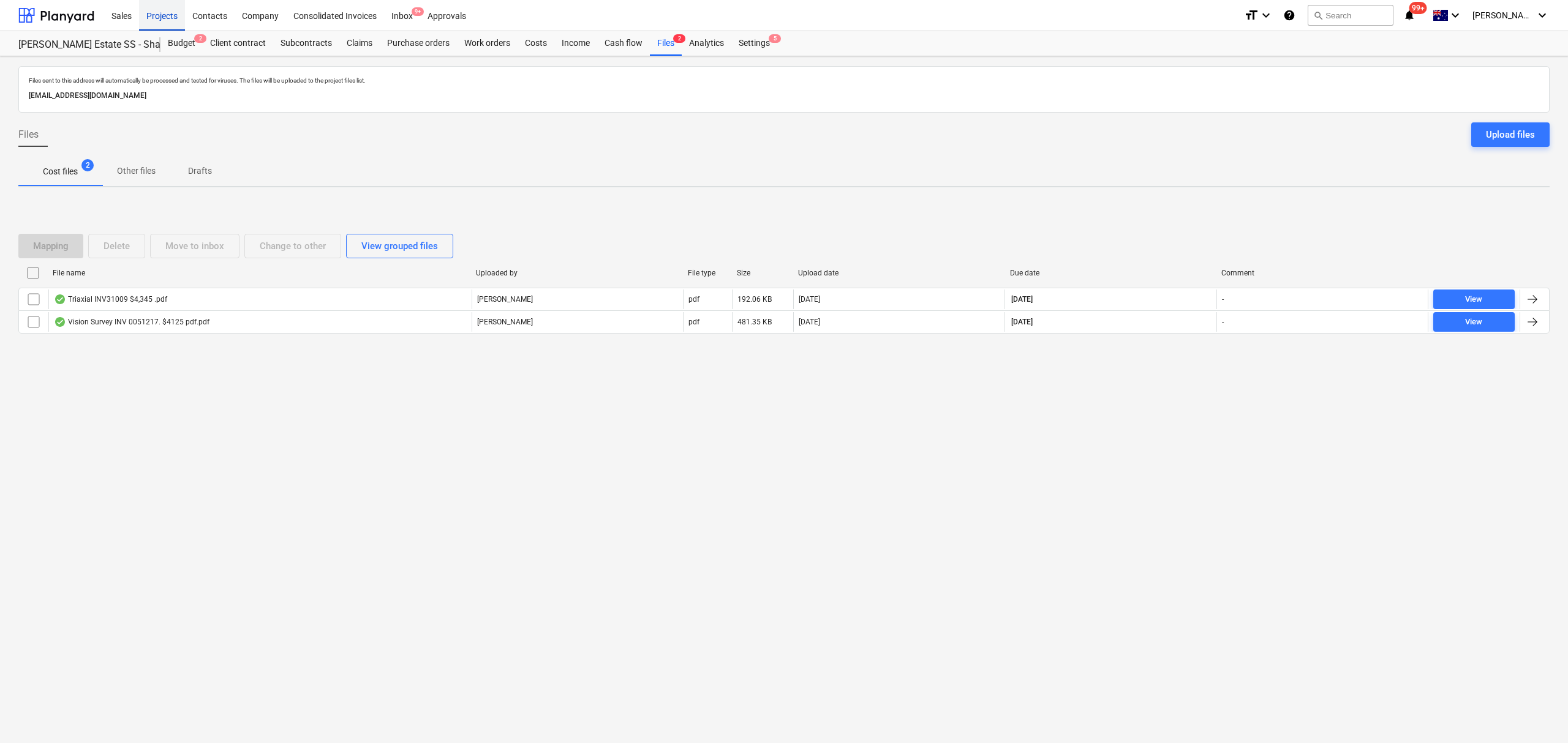
click at [160, 15] on div "Projects" at bounding box center [161, 15] width 46 height 31
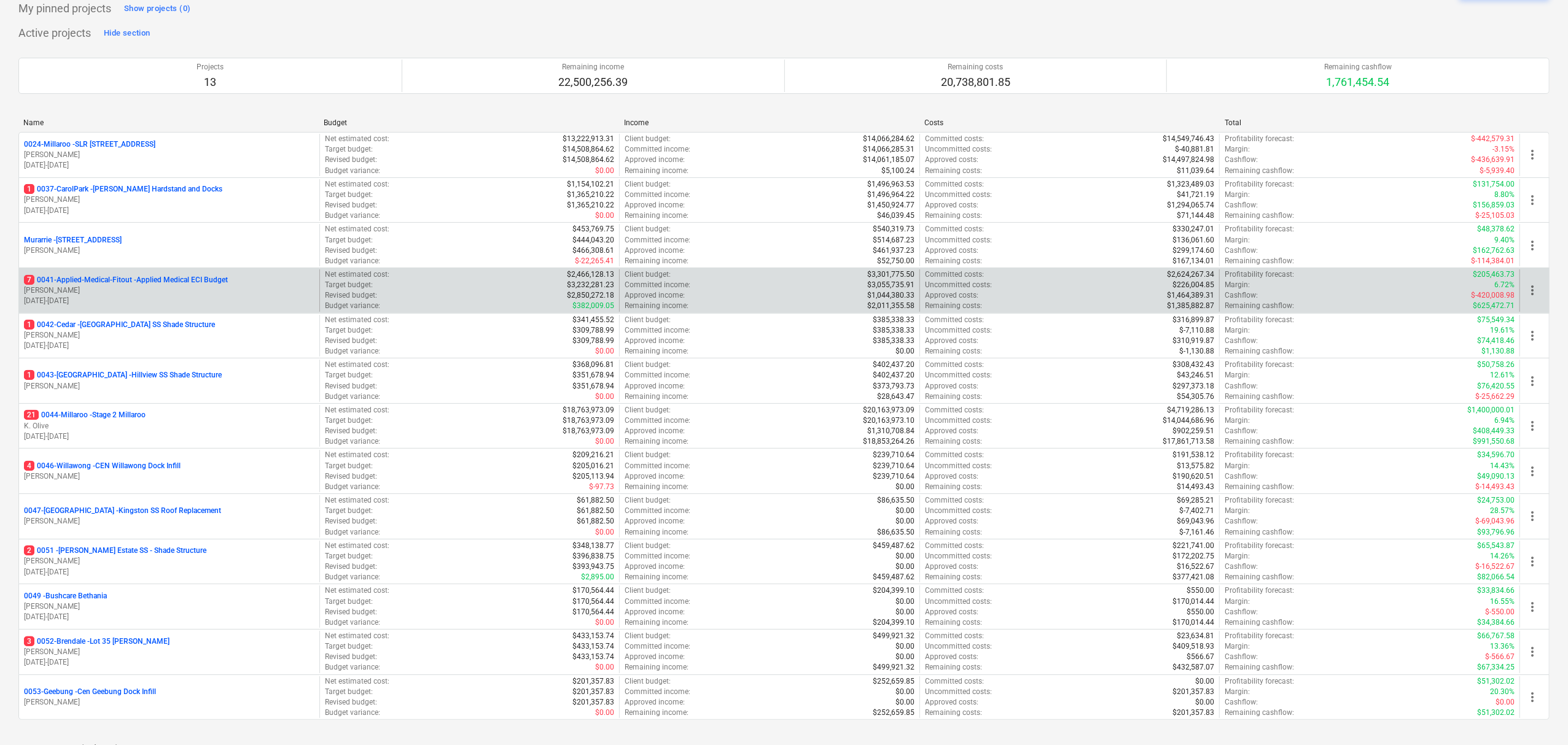
scroll to position [82, 0]
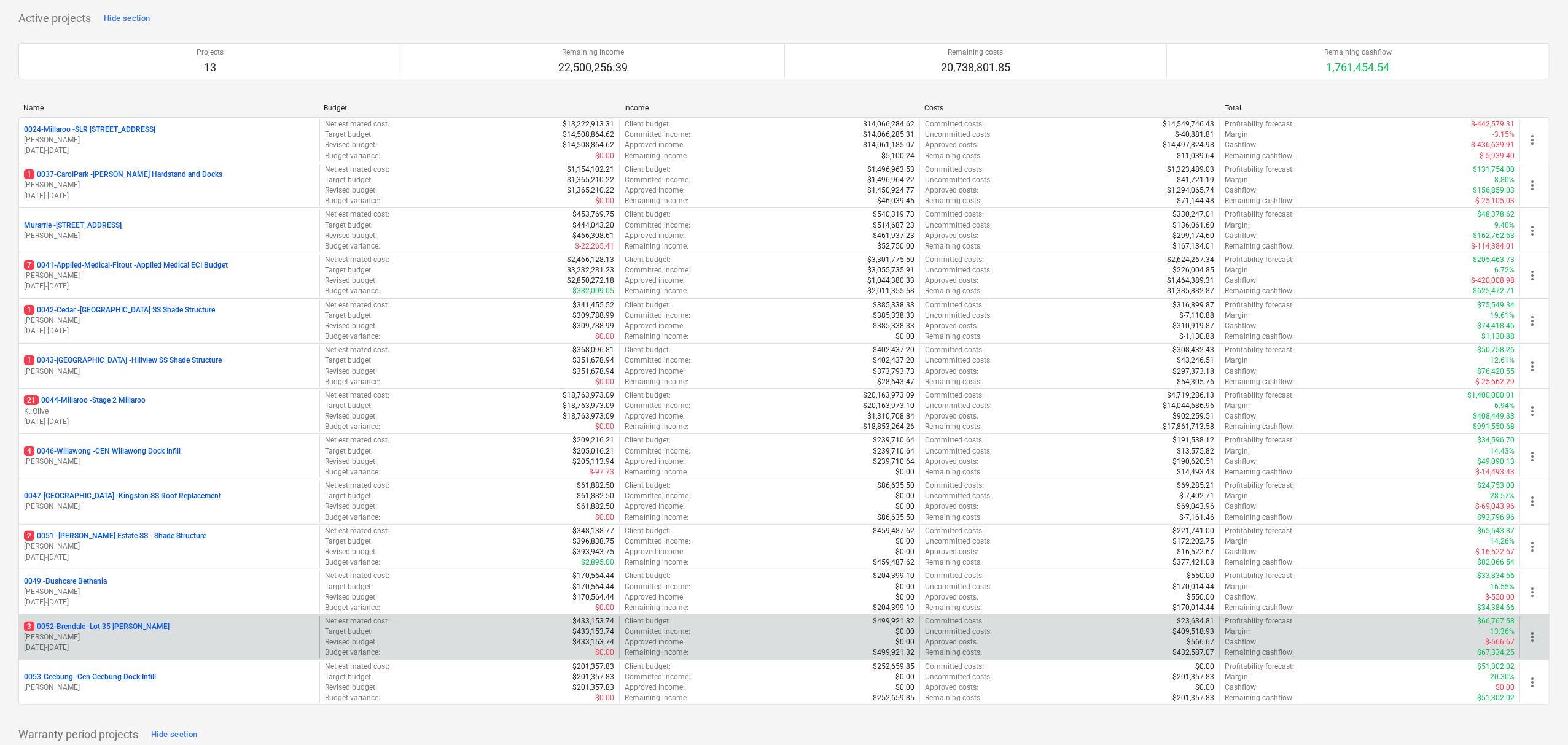
click at [115, 627] on p "3 0052-Brendale - Lot 35 [PERSON_NAME]" at bounding box center [97, 627] width 146 height 10
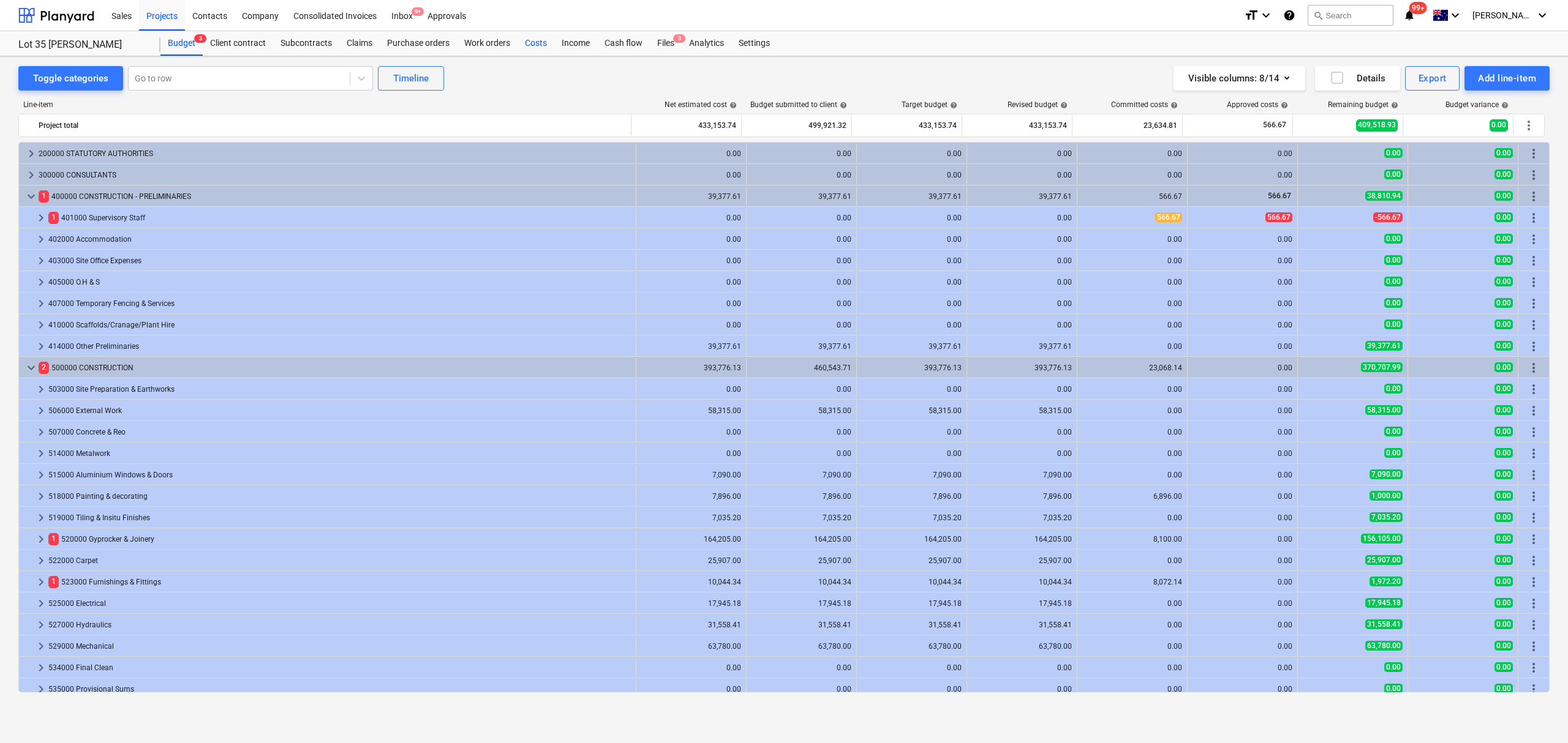
click at [532, 48] on div "Costs" at bounding box center [536, 44] width 37 height 24
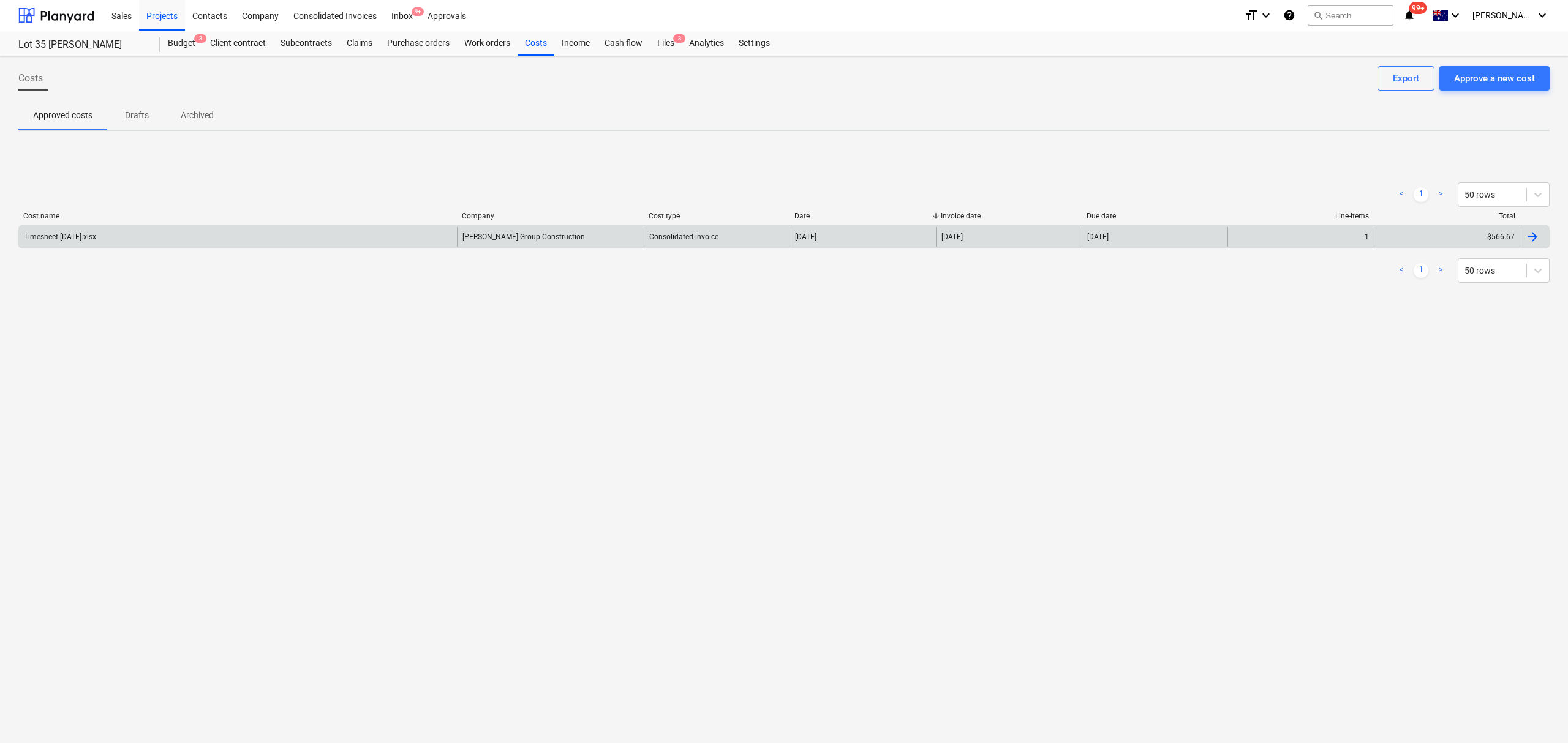
click at [196, 240] on div "Timesheet [DATE].xlsx" at bounding box center [238, 237] width 438 height 19
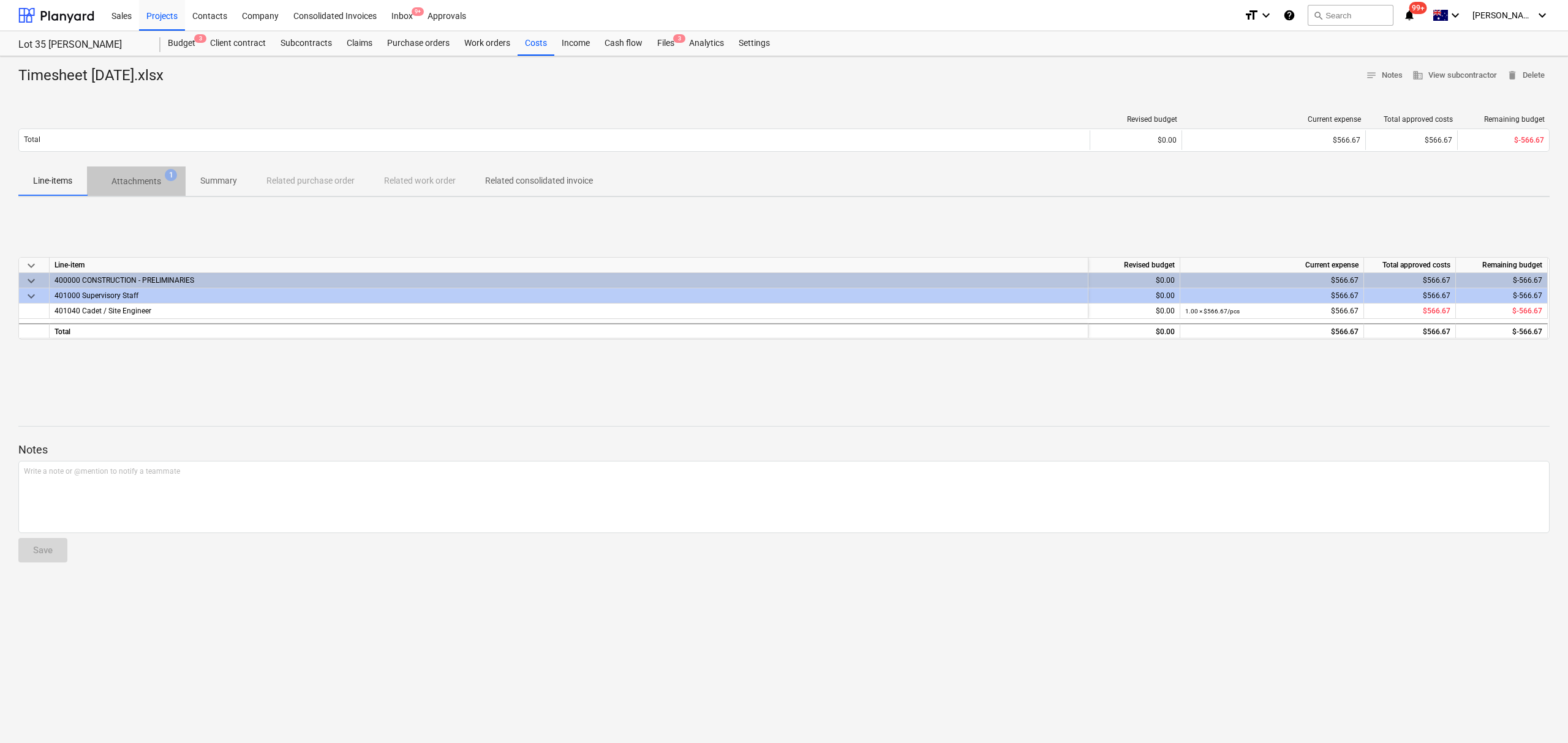
click at [157, 194] on button "Attachments 1" at bounding box center [136, 181] width 98 height 30
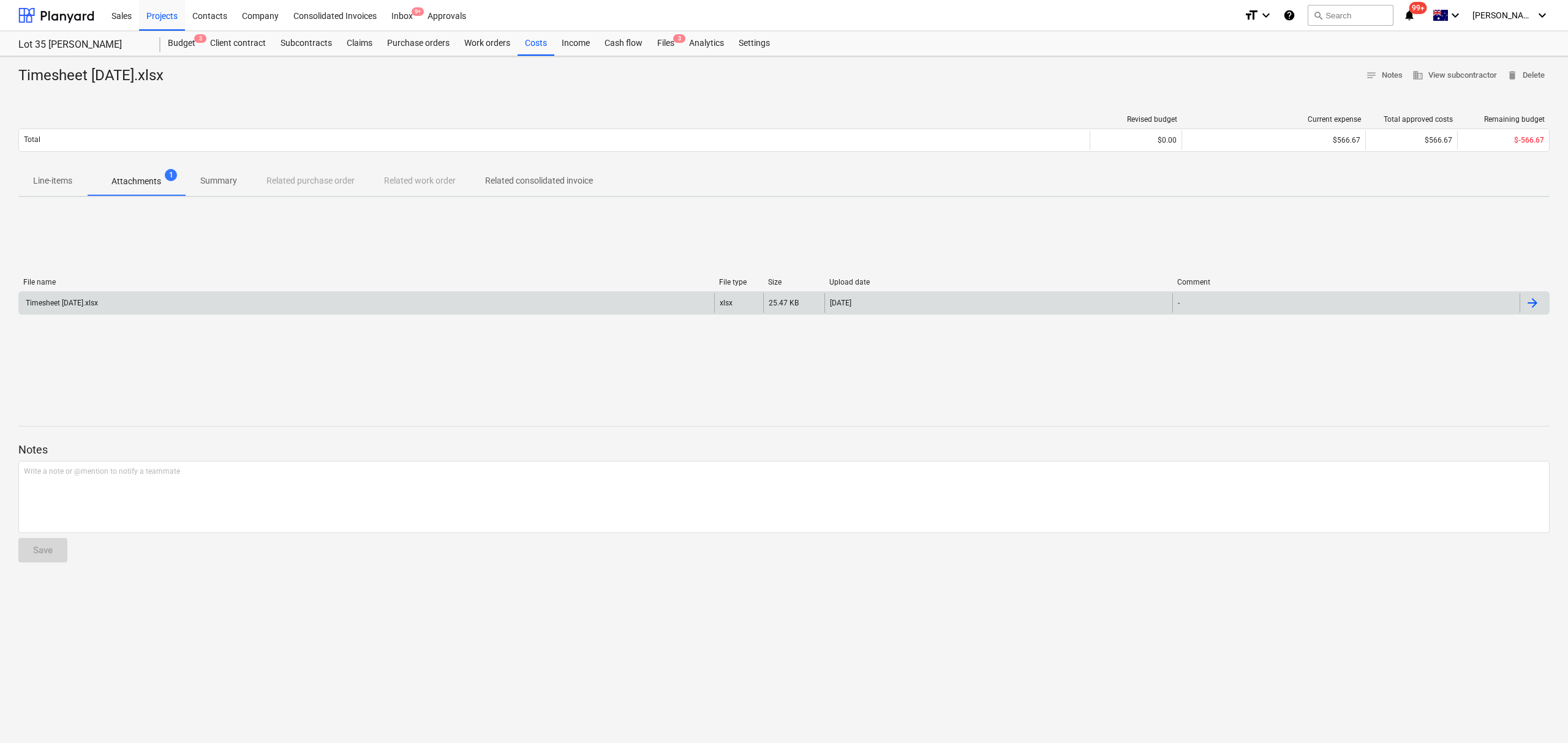
click at [130, 302] on div "Timesheet [DATE].xlsx" at bounding box center [367, 303] width 695 height 19
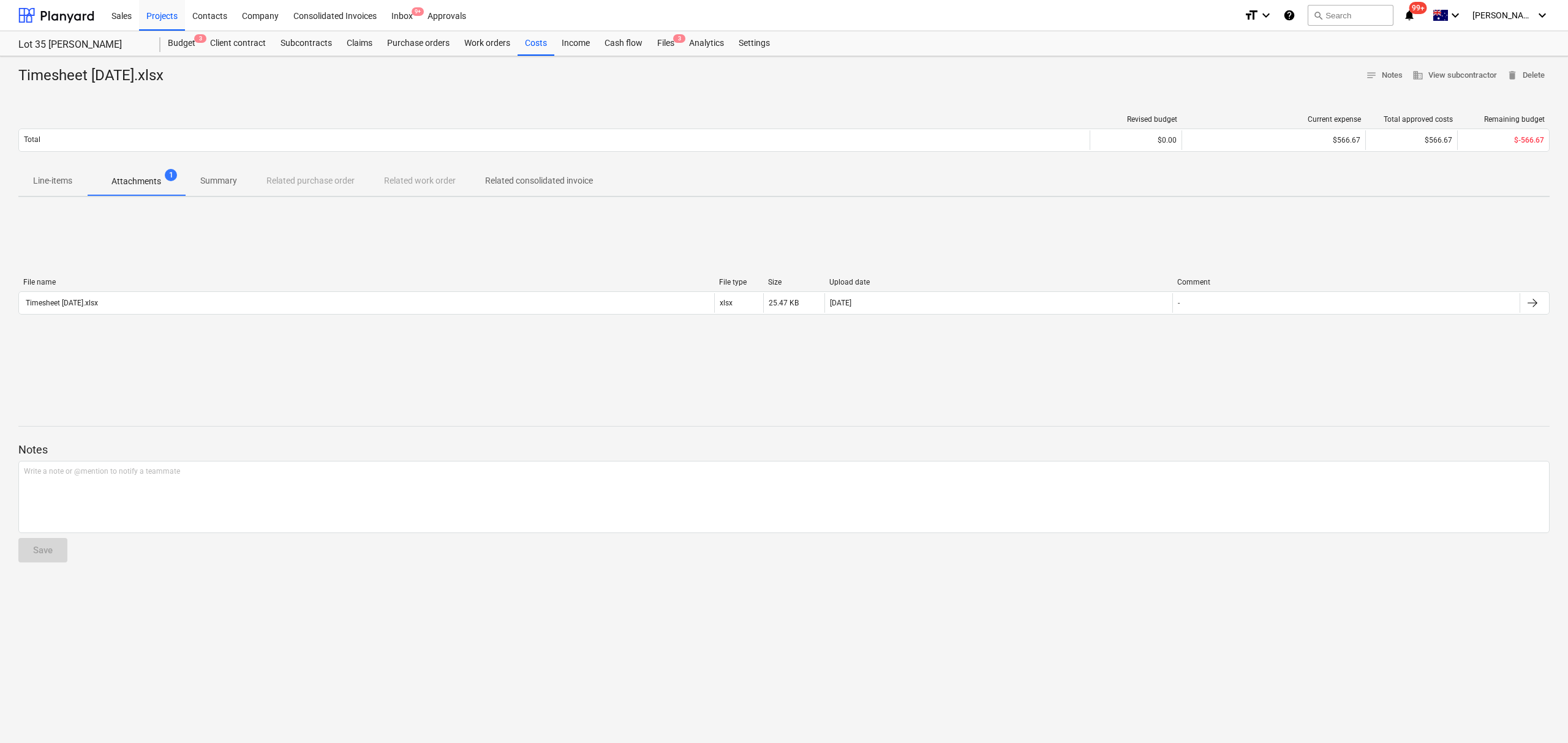
click at [70, 184] on p "Line-items" at bounding box center [52, 181] width 39 height 13
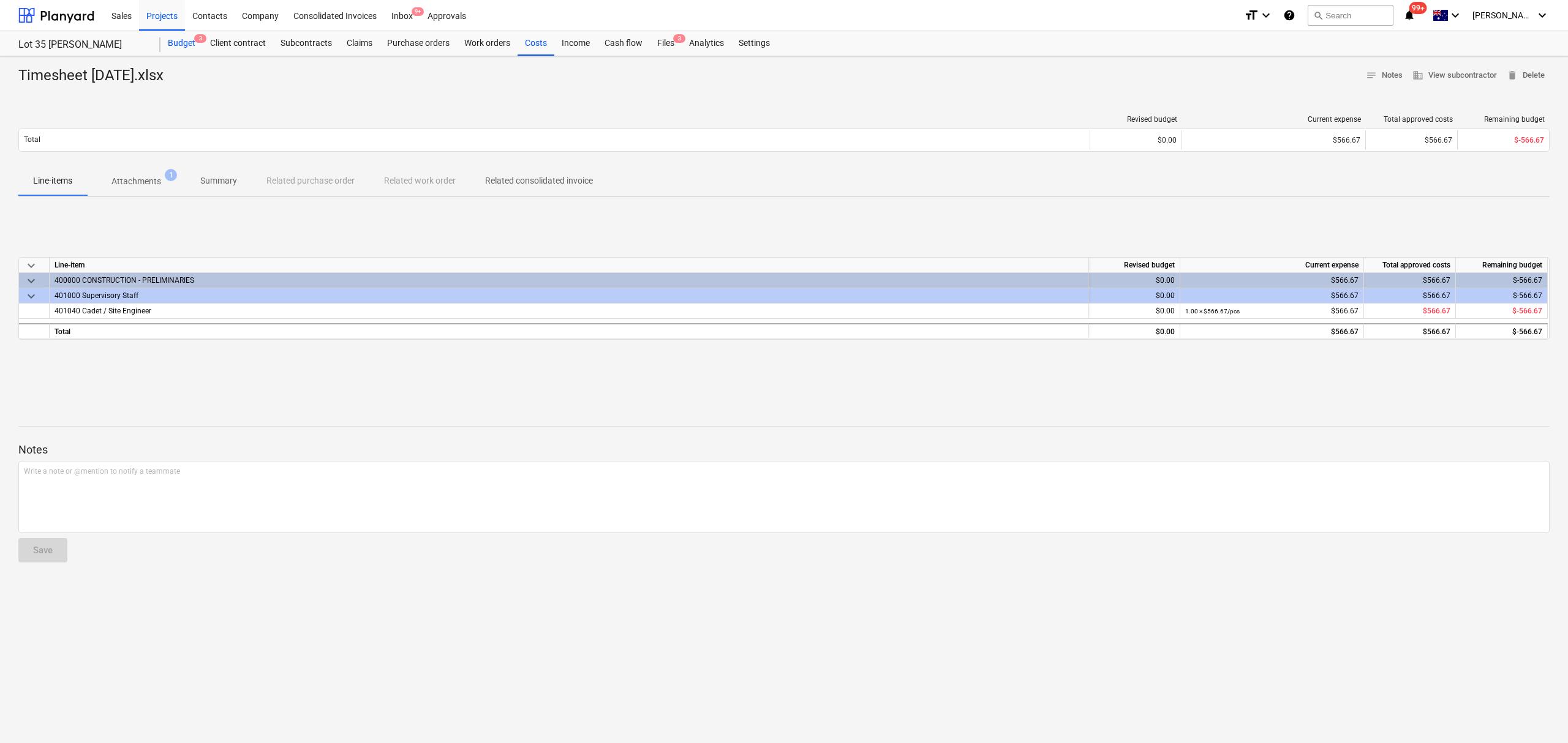
click at [170, 43] on div "Budget 3" at bounding box center [182, 44] width 42 height 24
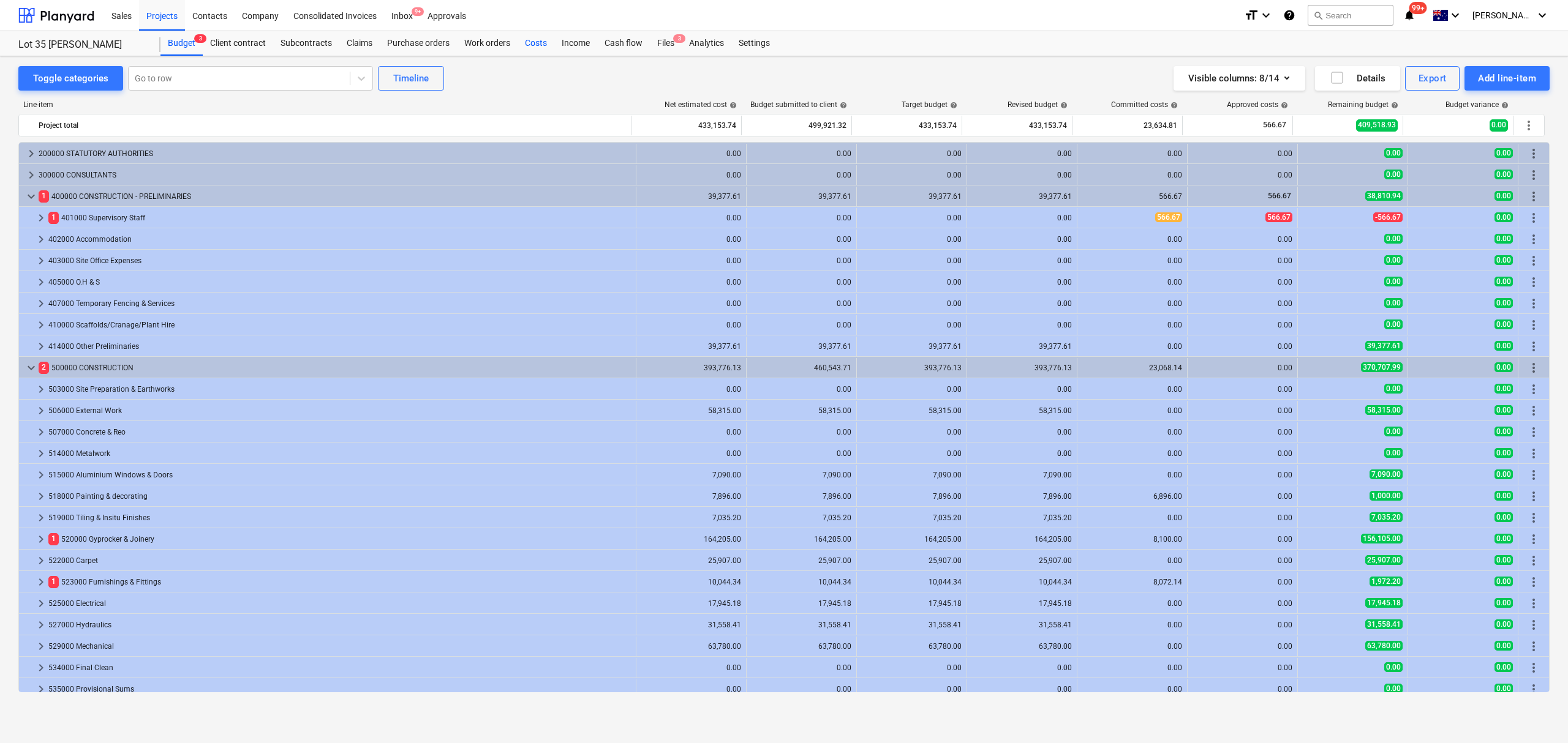
drag, startPoint x: 506, startPoint y: 46, endPoint x: 522, endPoint y: 49, distance: 16.3
click at [509, 46] on div "Work orders" at bounding box center [488, 44] width 60 height 24
click at [520, 47] on div "Costs" at bounding box center [536, 44] width 37 height 24
click at [522, 49] on div "Costs" at bounding box center [536, 44] width 37 height 24
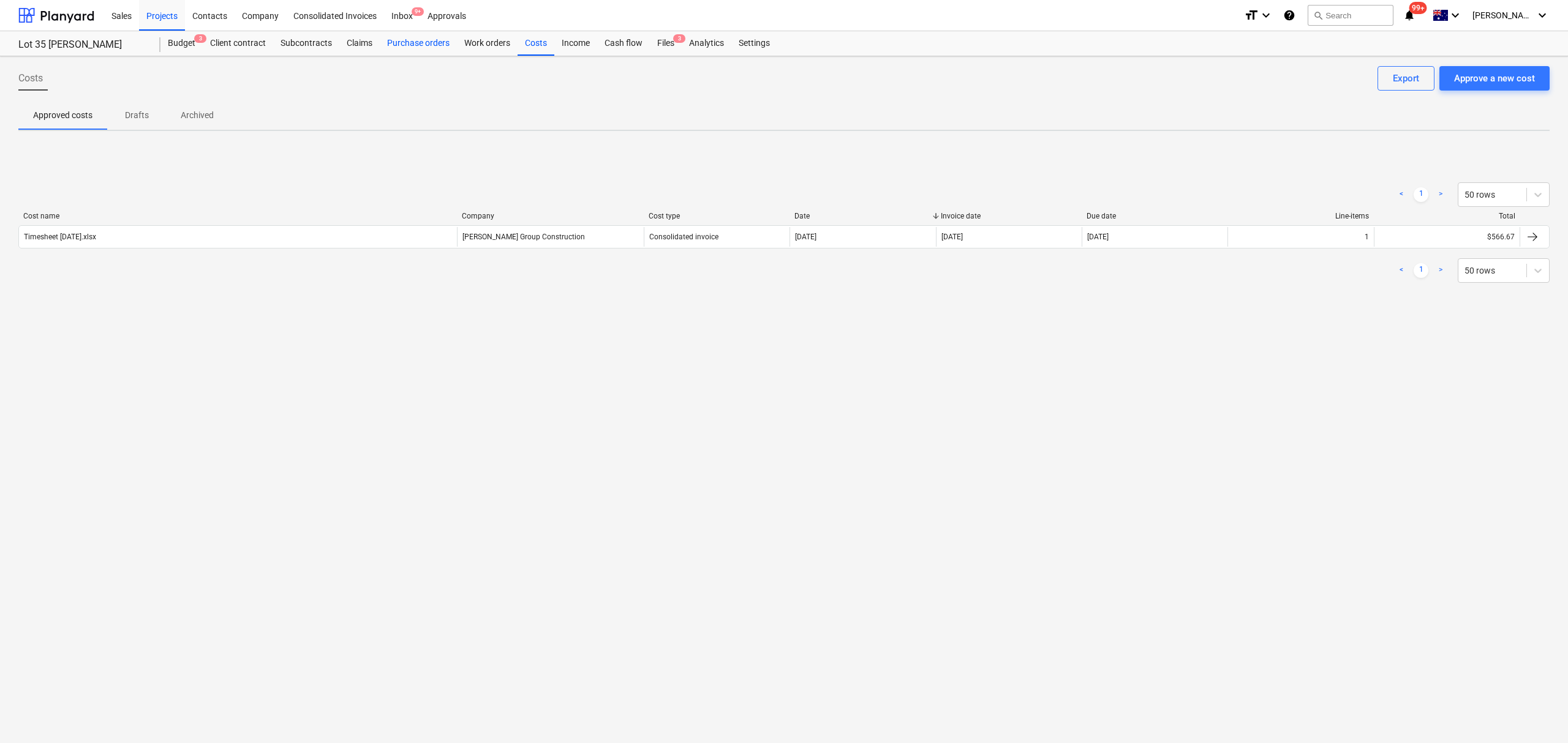
drag, startPoint x: 425, startPoint y: 37, endPoint x: 432, endPoint y: 39, distance: 7.3
click at [428, 37] on div "Purchase orders" at bounding box center [419, 44] width 77 height 24
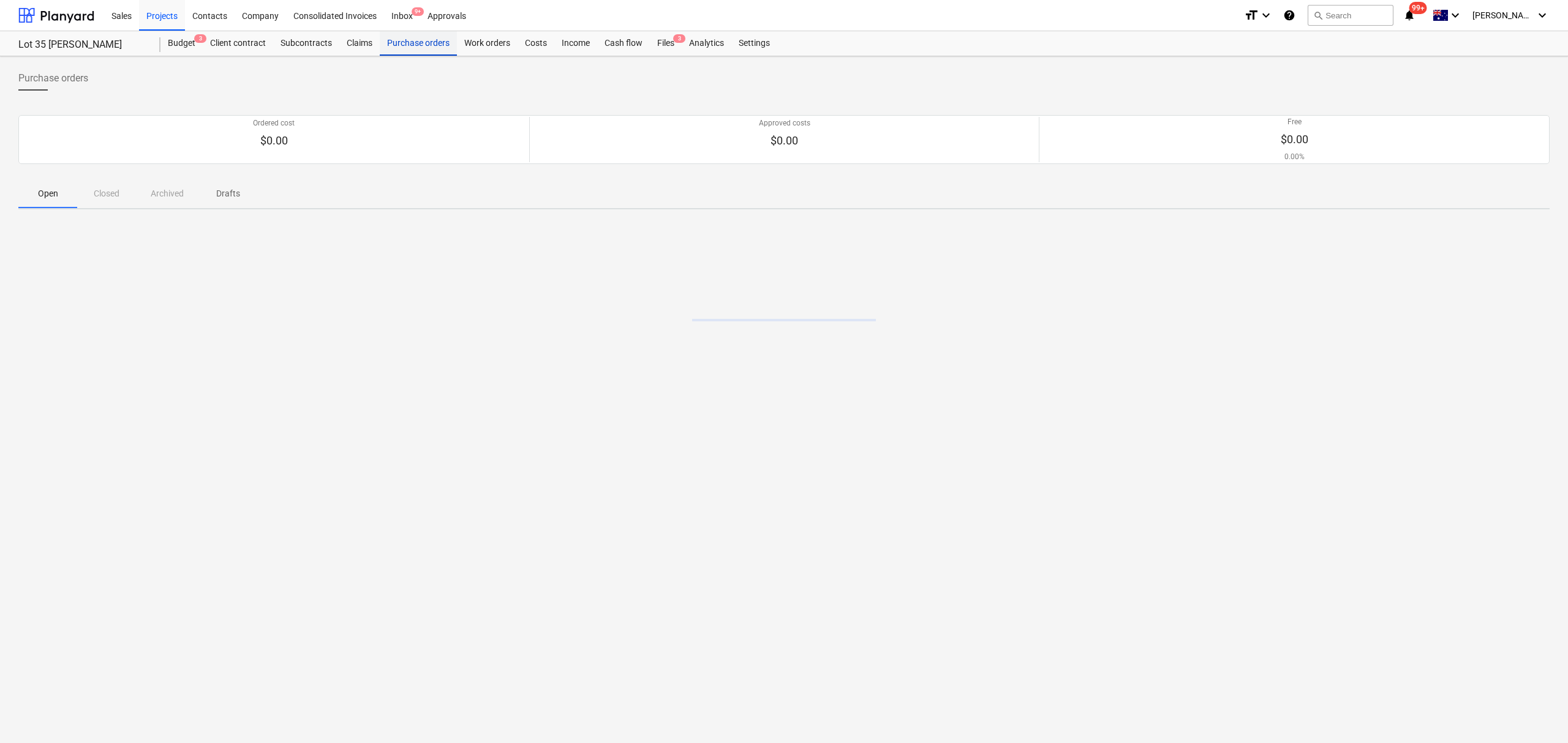
click at [432, 39] on div "Purchase orders" at bounding box center [419, 44] width 77 height 24
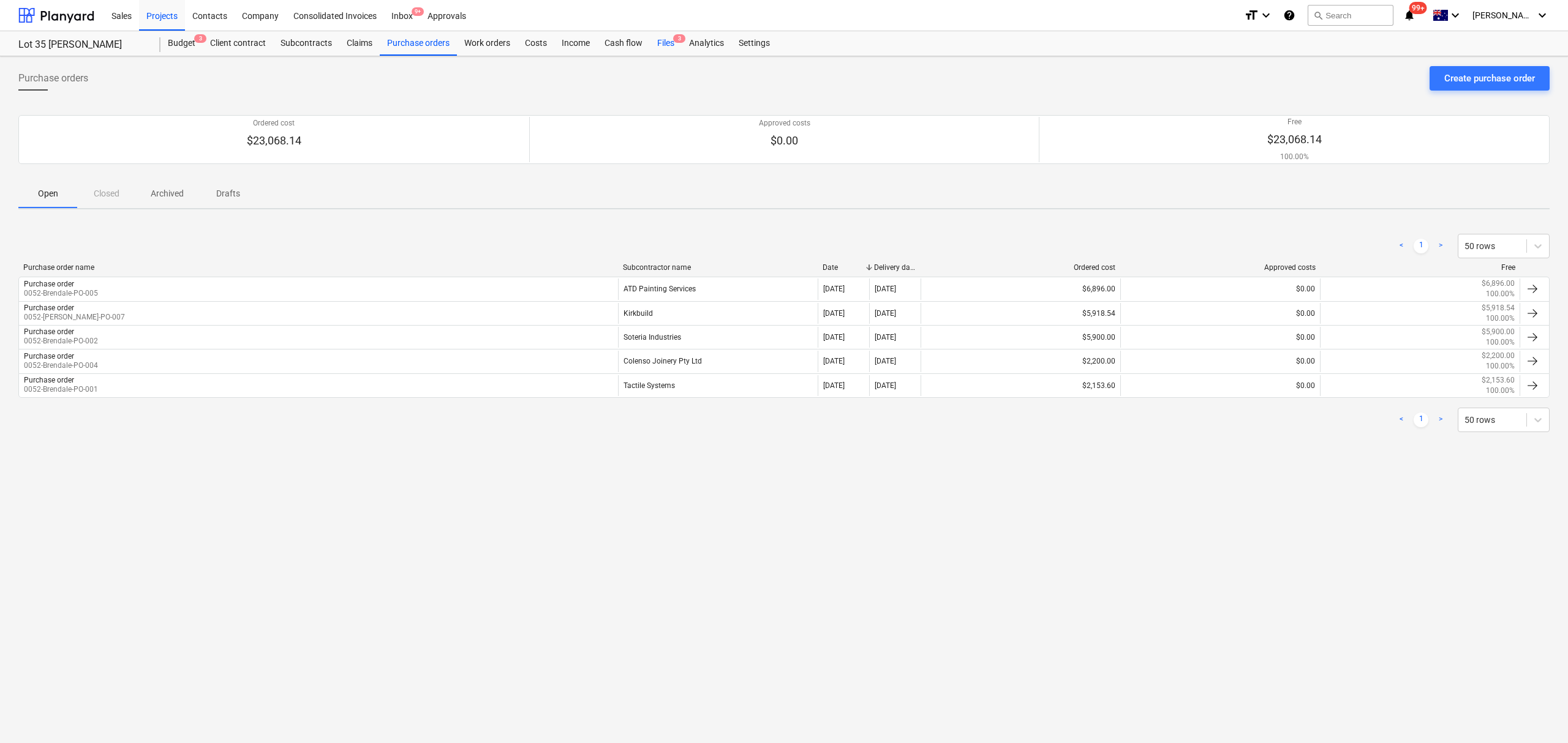
click at [670, 52] on div "Files 3" at bounding box center [666, 44] width 32 height 24
